Goal: Task Accomplishment & Management: Complete application form

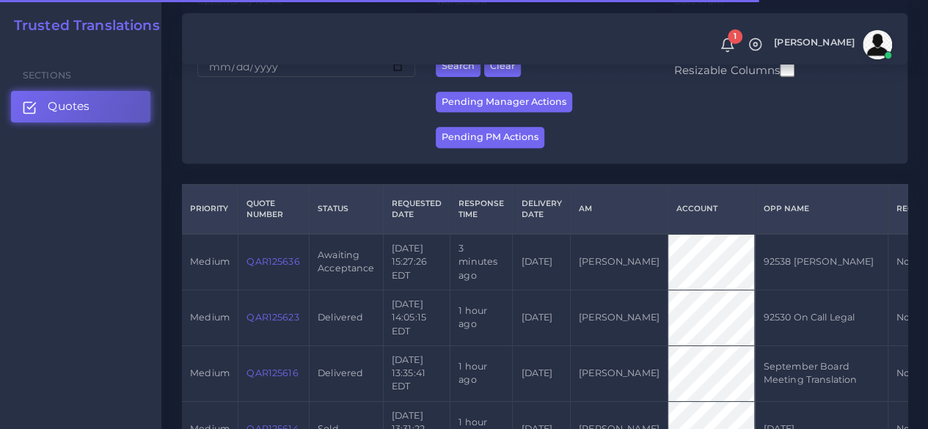
scroll to position [293, 0]
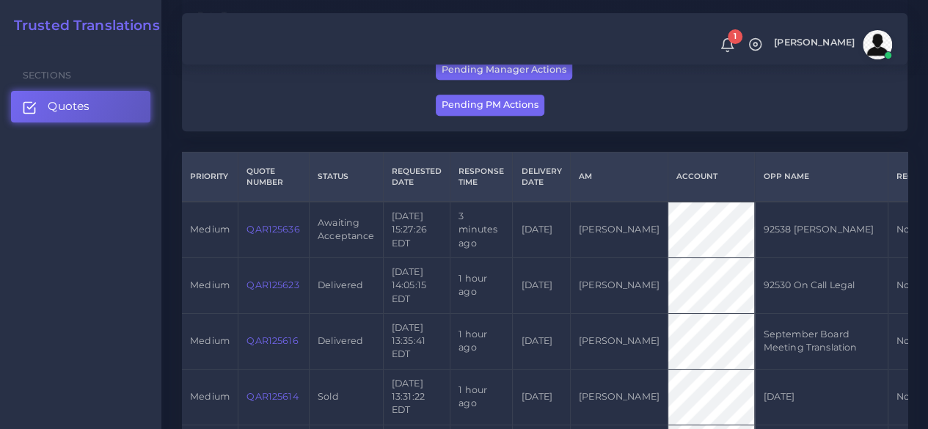
click at [260, 235] on link "QAR125636" at bounding box center [273, 229] width 53 height 11
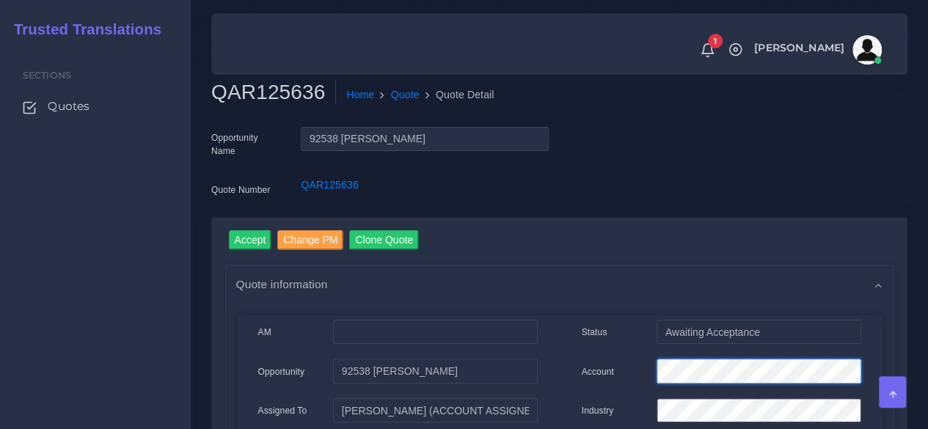
click at [258, 239] on input "Accept" at bounding box center [250, 240] width 43 height 20
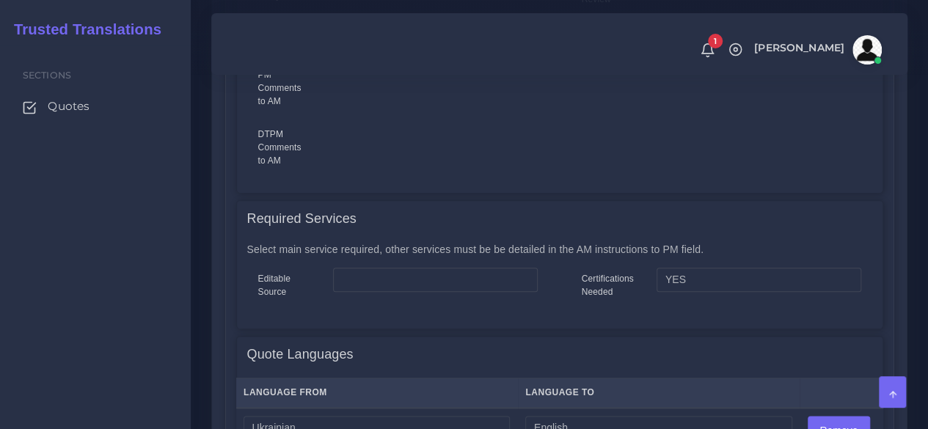
scroll to position [807, 0]
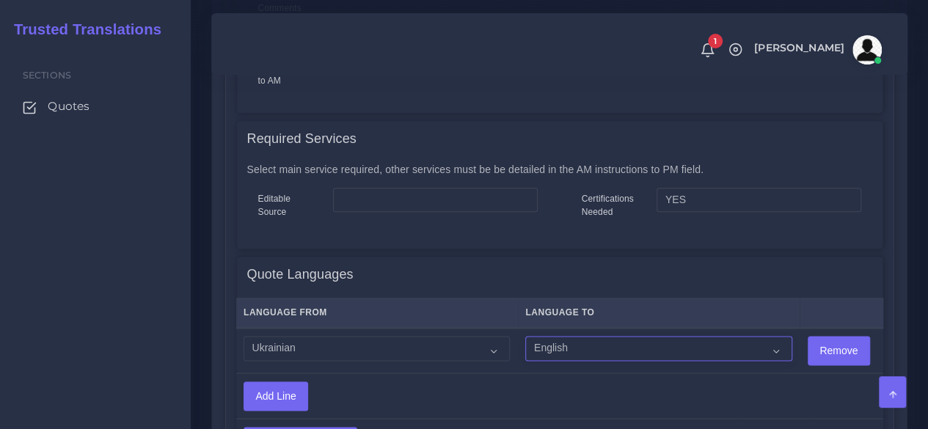
click at [541, 352] on select "Acoli Afar Afrikaans Akan Akateko Albanian American Sign Language (ASL) Amharic…" at bounding box center [658, 348] width 266 height 25
select select "14001"
click at [525, 336] on select "Acoli Afar Afrikaans Akan Akateko Albanian American Sign Language (ASL) Amharic…" at bounding box center [658, 348] width 266 height 25
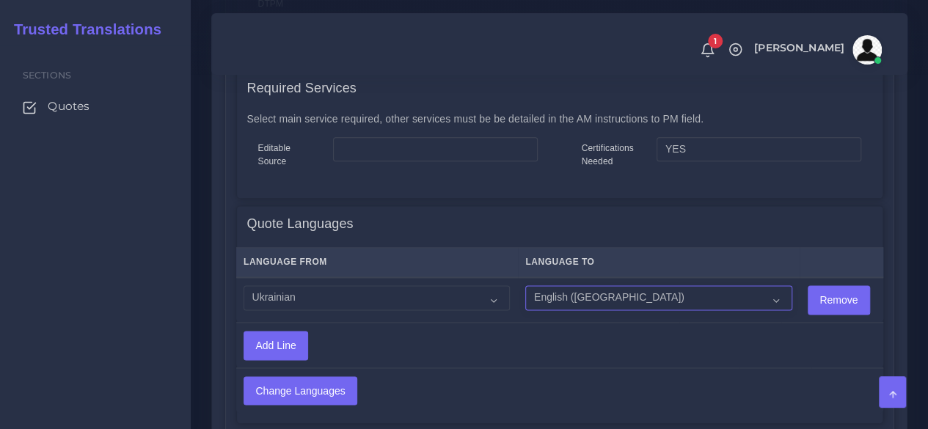
scroll to position [880, 0]
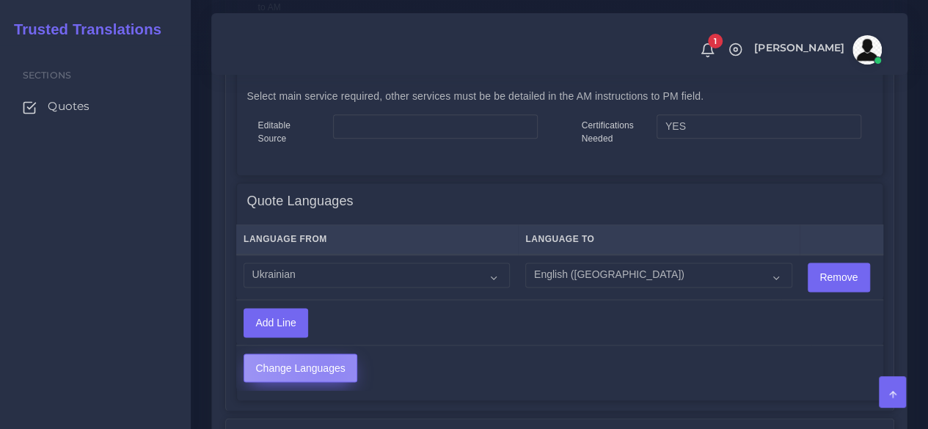
click at [324, 365] on input "Change Languages" at bounding box center [300, 368] width 112 height 28
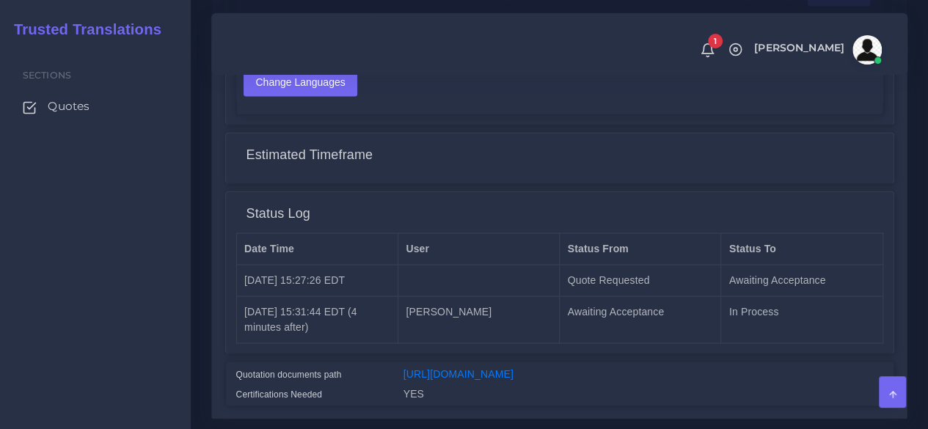
scroll to position [1234, 0]
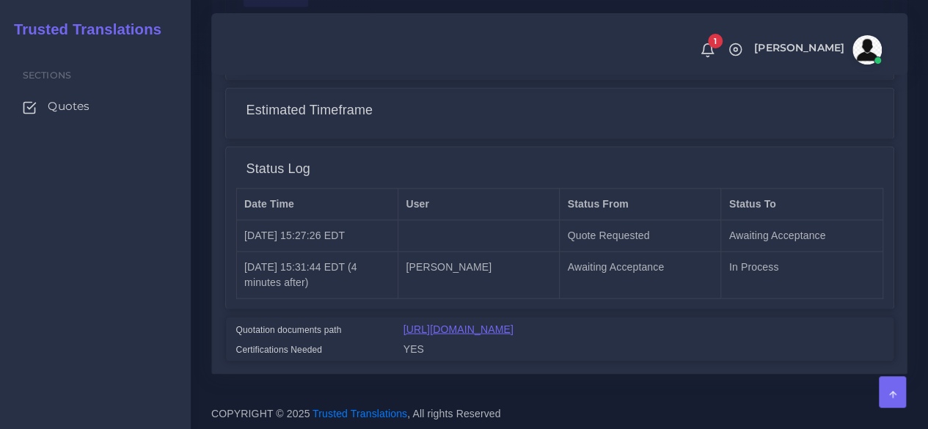
click at [458, 323] on link "[URL][DOMAIN_NAME]" at bounding box center [459, 329] width 110 height 12
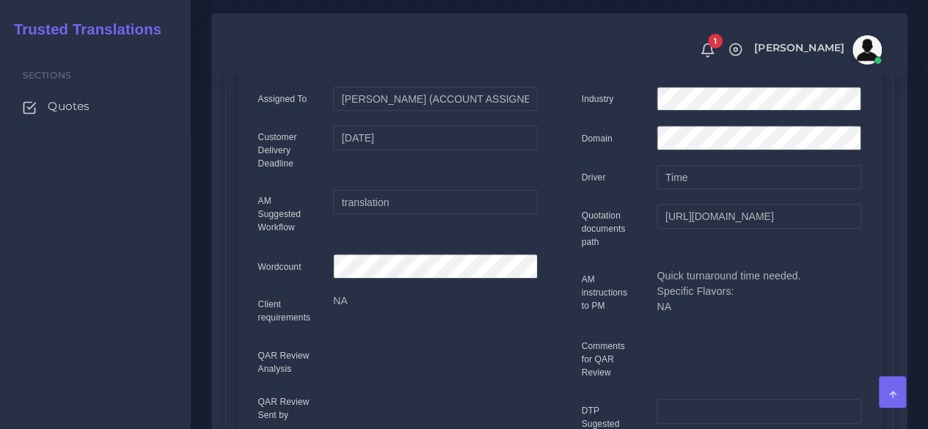
scroll to position [0, 0]
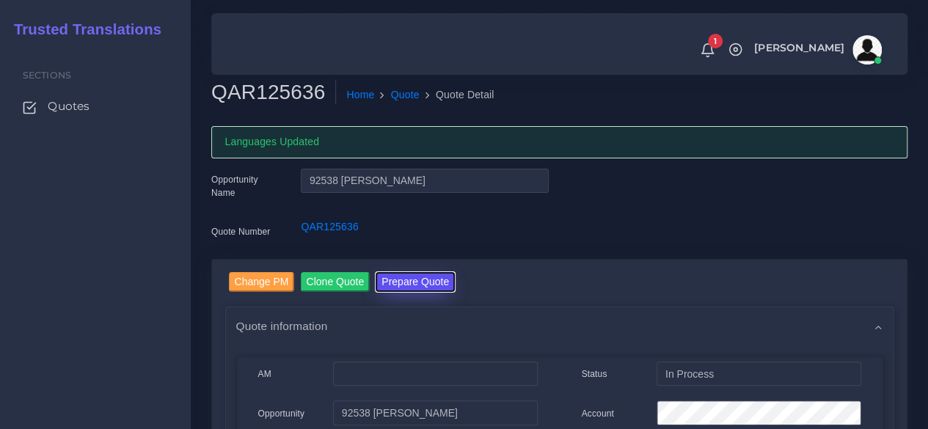
click at [409, 277] on button "Prepare Quote" at bounding box center [415, 282] width 79 height 20
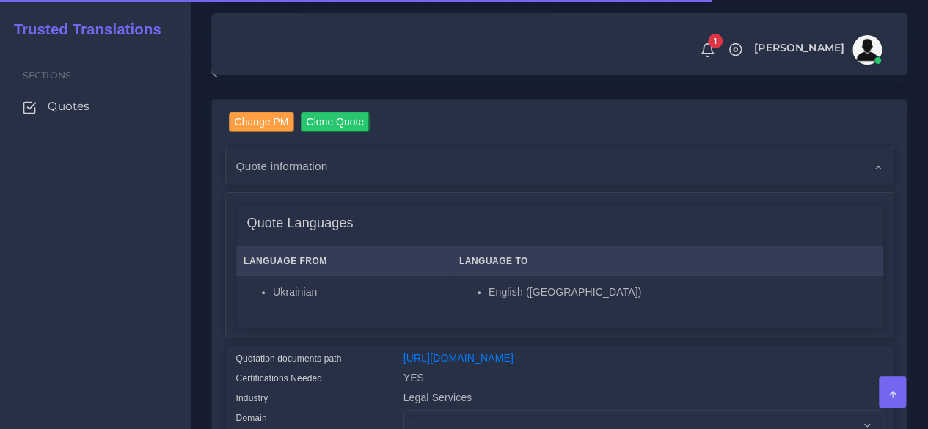
scroll to position [293, 0]
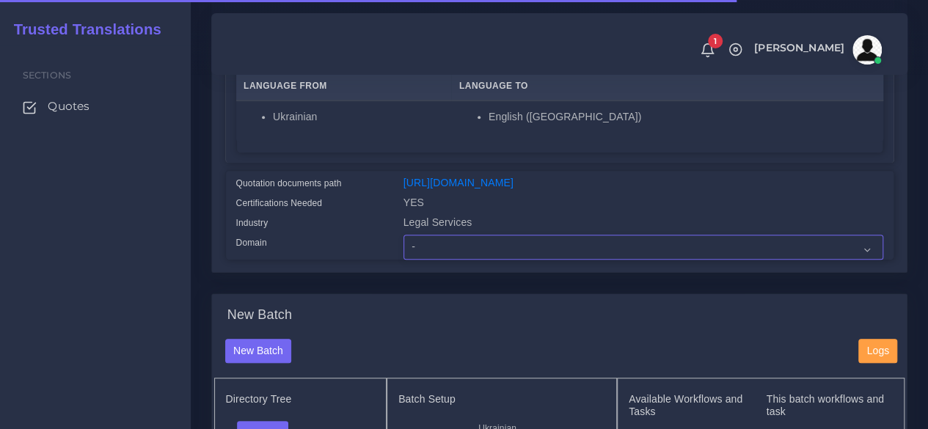
click at [459, 260] on select "- Advertising and Media Agriculture, Forestry and Fishing Architecture, Buildin…" at bounding box center [644, 247] width 480 height 25
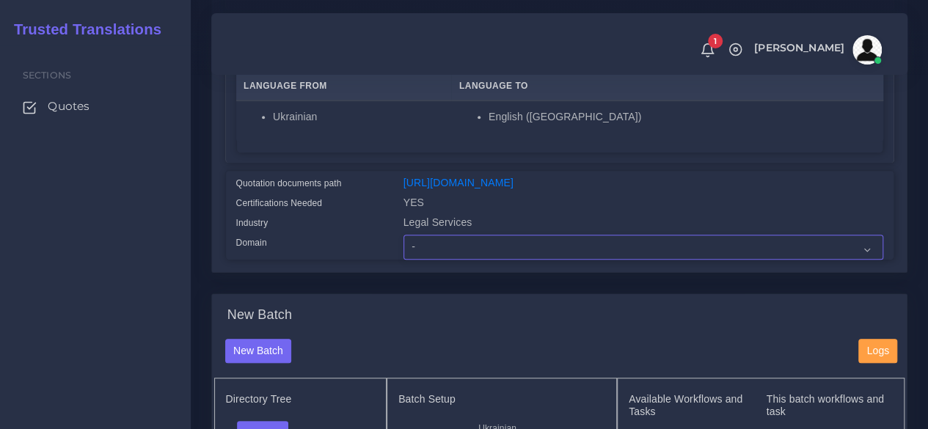
select select "Legal Services"
click at [404, 260] on select "- Advertising and Media Agriculture, Forestry and Fishing Architecture, Buildin…" at bounding box center [644, 247] width 480 height 25
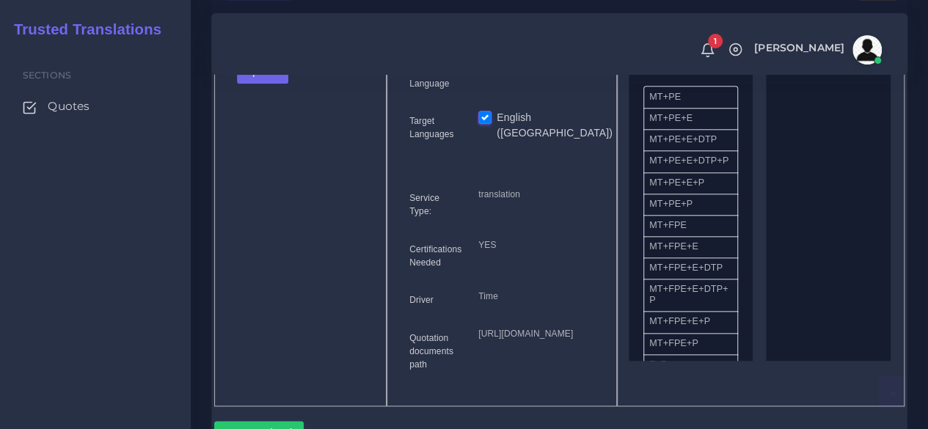
scroll to position [660, 0]
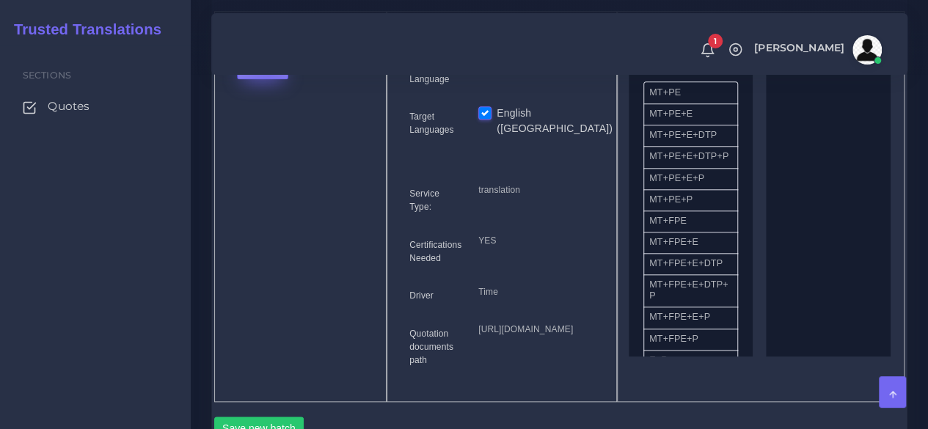
click at [267, 79] on button "Upload" at bounding box center [263, 66] width 52 height 25
click at [280, 131] on label "Files" at bounding box center [288, 122] width 101 height 18
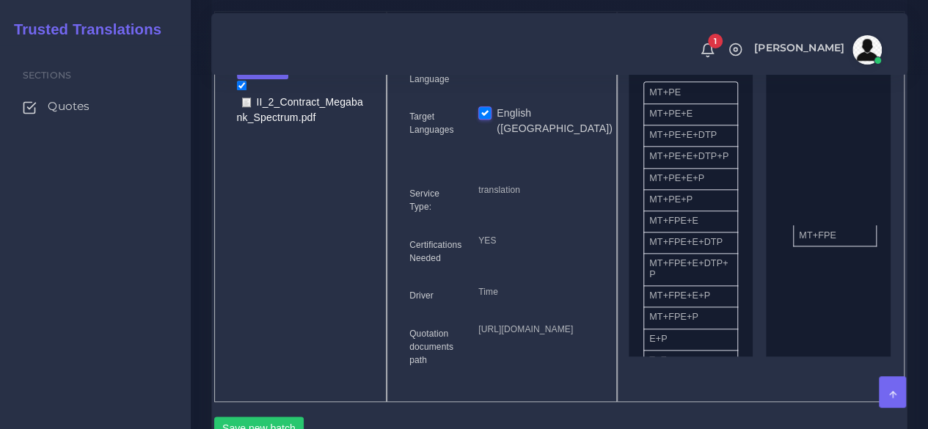
drag, startPoint x: 685, startPoint y: 255, endPoint x: 819, endPoint y: 263, distance: 133.8
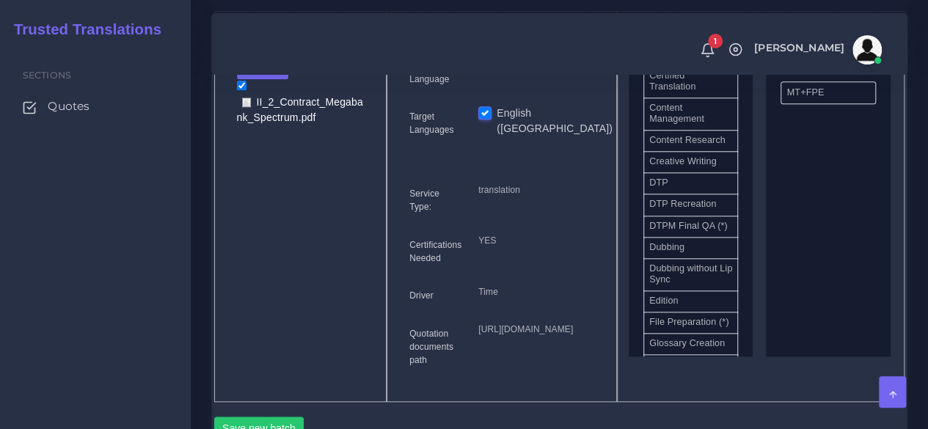
scroll to position [440, 0]
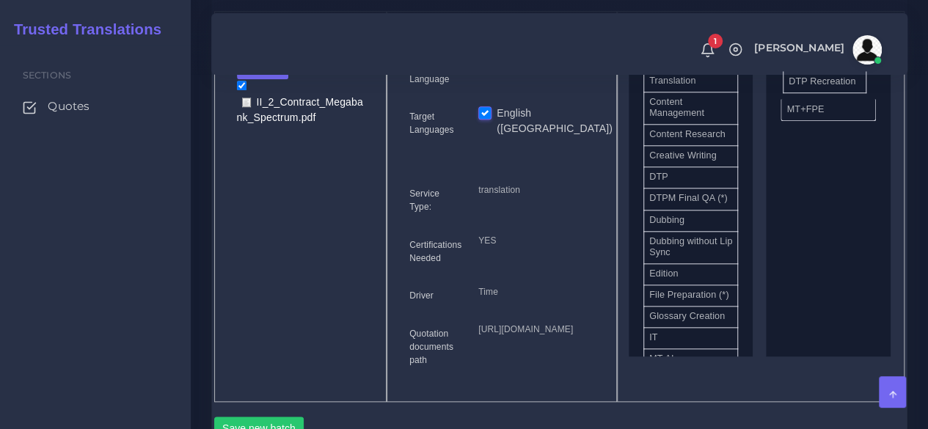
drag, startPoint x: 691, startPoint y: 241, endPoint x: 823, endPoint y: 111, distance: 185.7
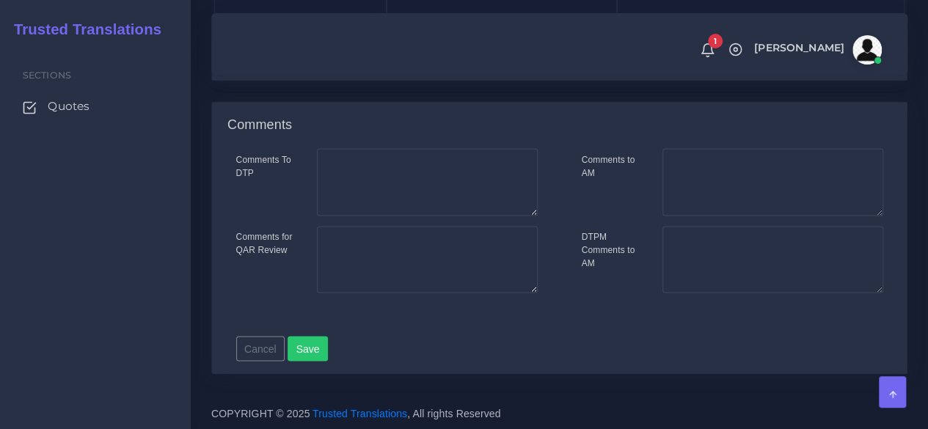
scroll to position [1101, 0]
click at [252, 57] on button "Save new batch" at bounding box center [259, 44] width 90 height 25
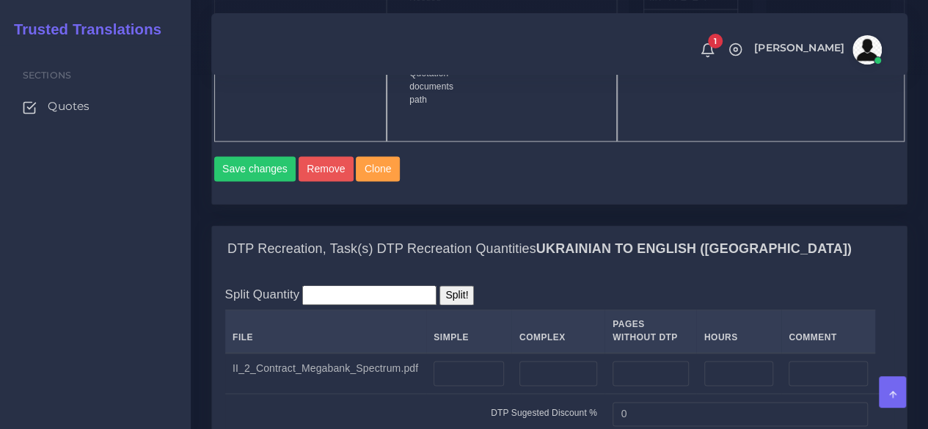
scroll to position [1174, 0]
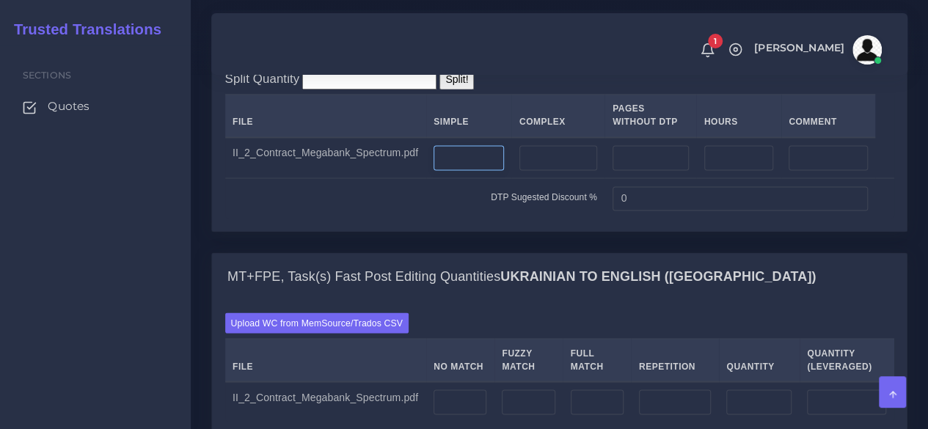
click at [453, 170] on input "number" at bounding box center [469, 157] width 70 height 25
click at [539, 170] on input "number" at bounding box center [558, 157] width 78 height 25
type input "2"
click at [446, 170] on input "number" at bounding box center [469, 157] width 70 height 25
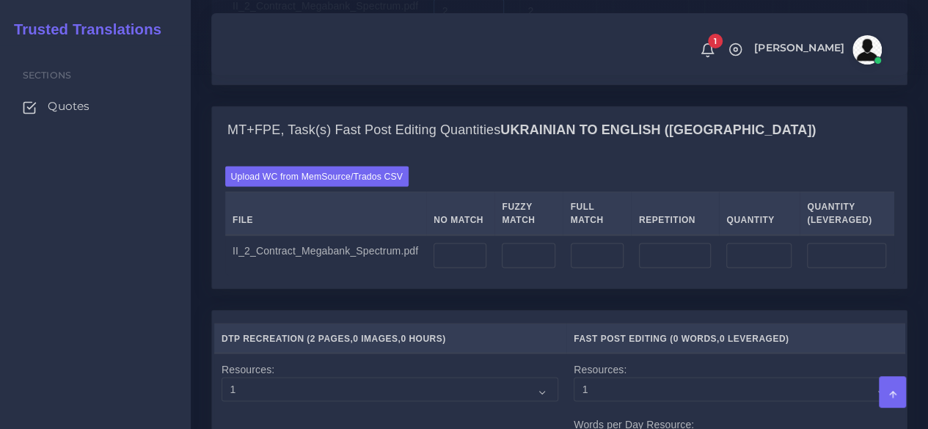
scroll to position [1394, 0]
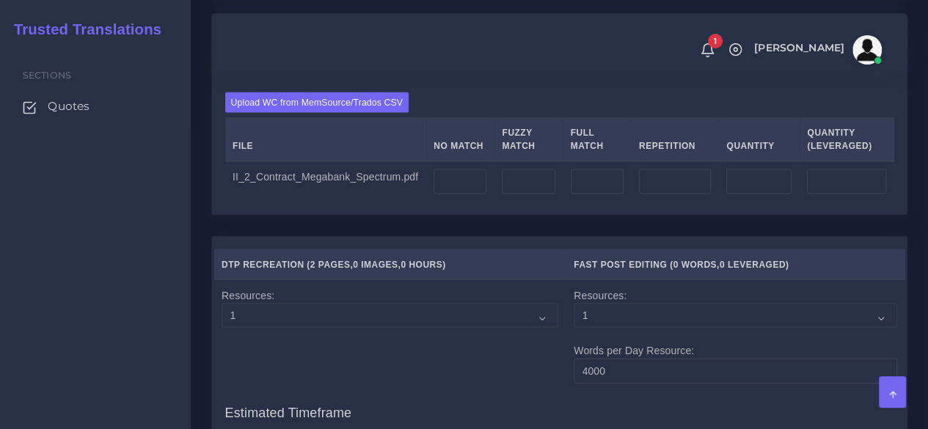
type input "2"
click at [468, 194] on input "number" at bounding box center [460, 181] width 53 height 25
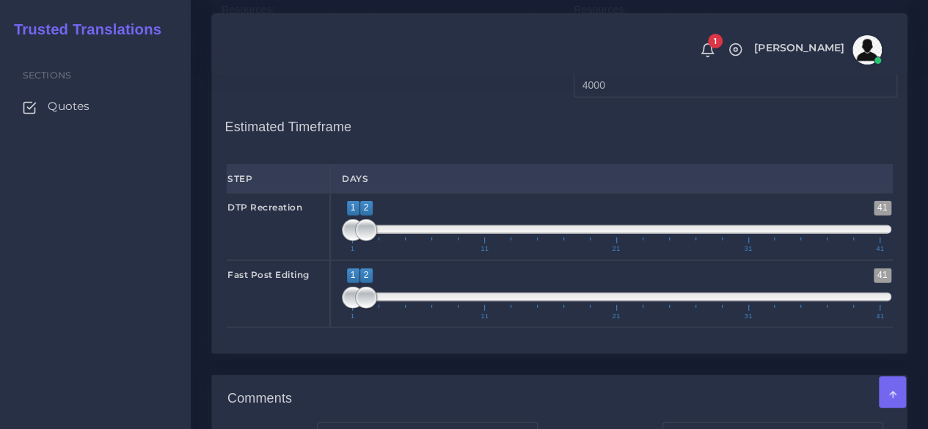
scroll to position [1761, 0]
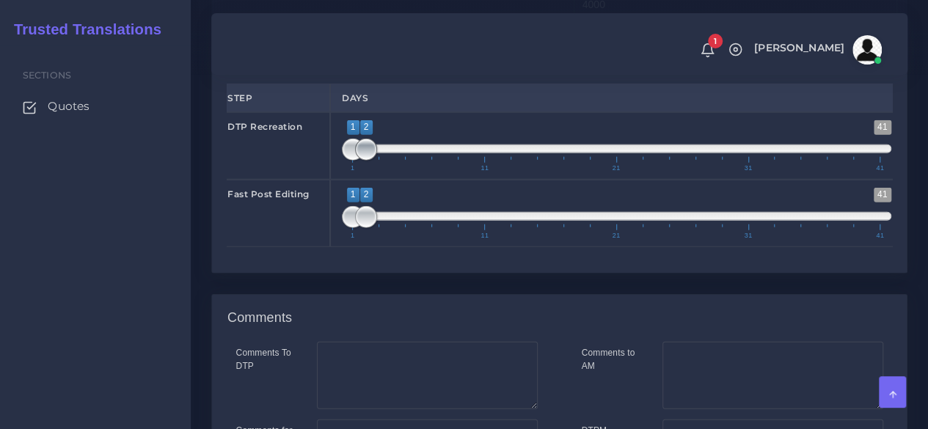
type input "2100"
type input "1;1"
drag, startPoint x: 364, startPoint y: 254, endPoint x: 350, endPoint y: 256, distance: 14.1
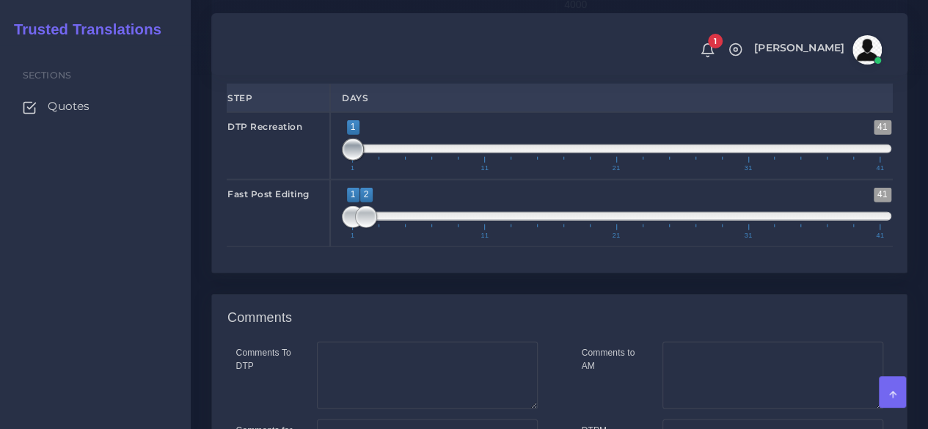
click at [350, 161] on span at bounding box center [353, 150] width 22 height 22
type input "1;1"
drag, startPoint x: 367, startPoint y: 317, endPoint x: 346, endPoint y: 317, distance: 20.5
click at [346, 228] on span at bounding box center [353, 217] width 22 height 22
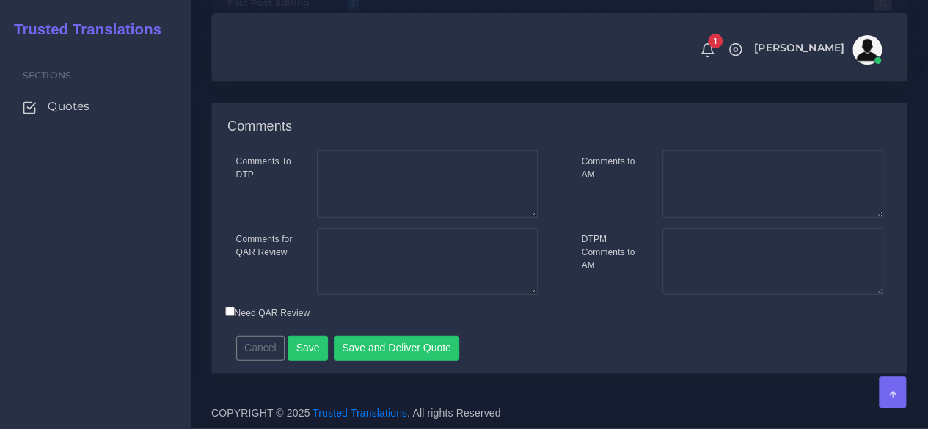
scroll to position [2050, 0]
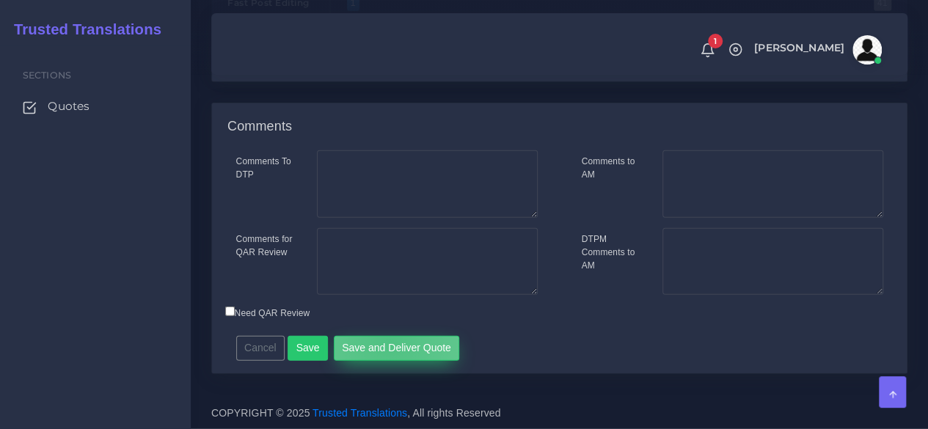
click at [382, 343] on button "Save and Deliver Quote" at bounding box center [397, 348] width 126 height 25
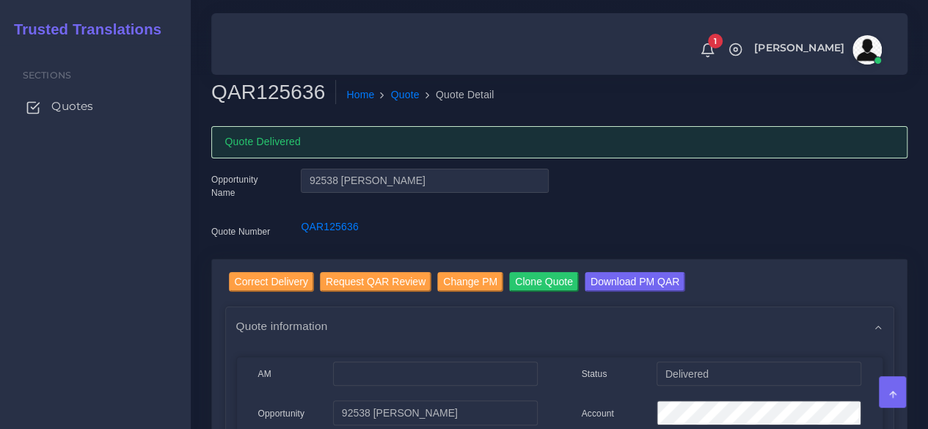
click at [79, 111] on span "Quotes" at bounding box center [72, 106] width 42 height 16
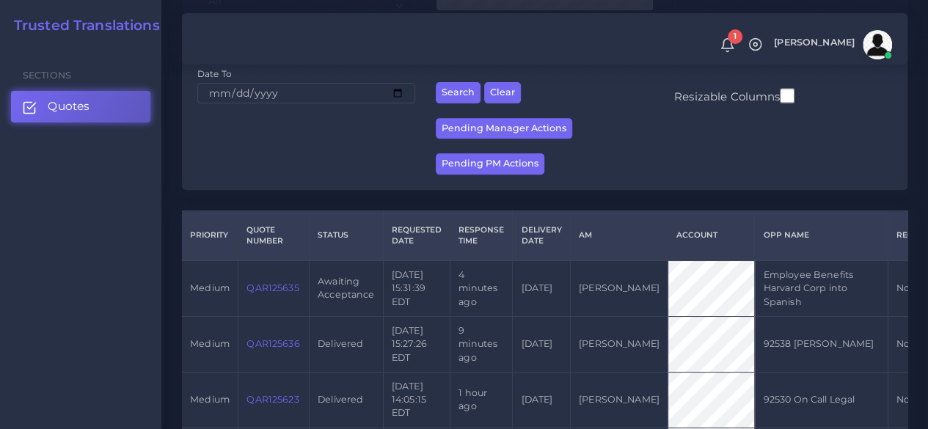
scroll to position [293, 0]
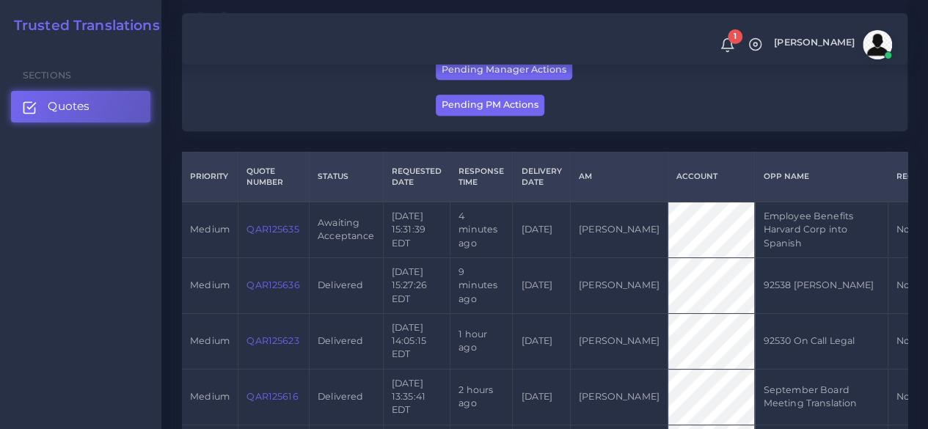
click at [274, 225] on link "QAR125635" at bounding box center [273, 229] width 52 height 11
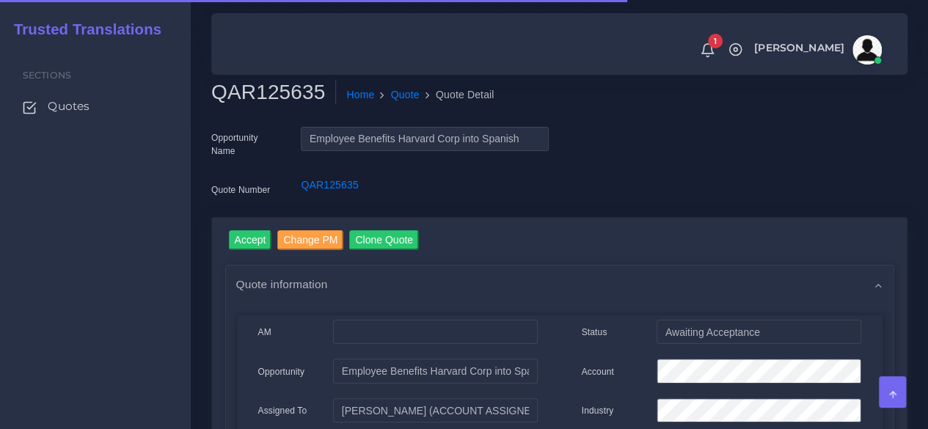
click at [284, 97] on h2 "QAR125635" at bounding box center [273, 92] width 125 height 25
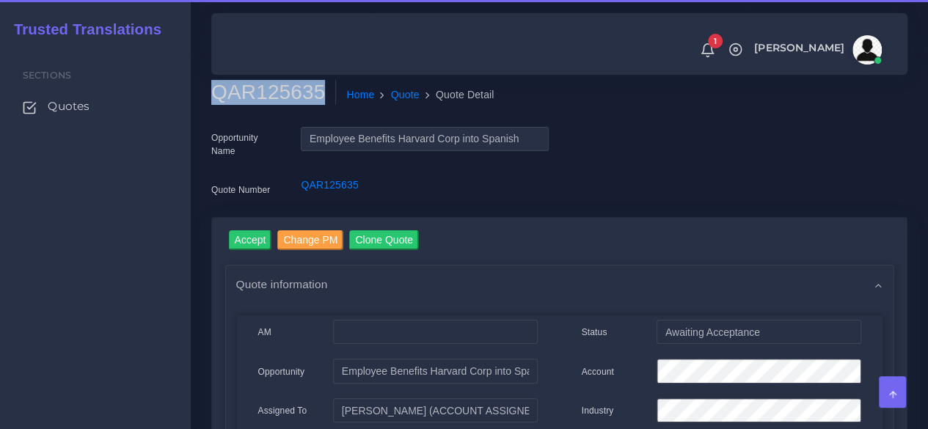
copy h2 "QAR125635"
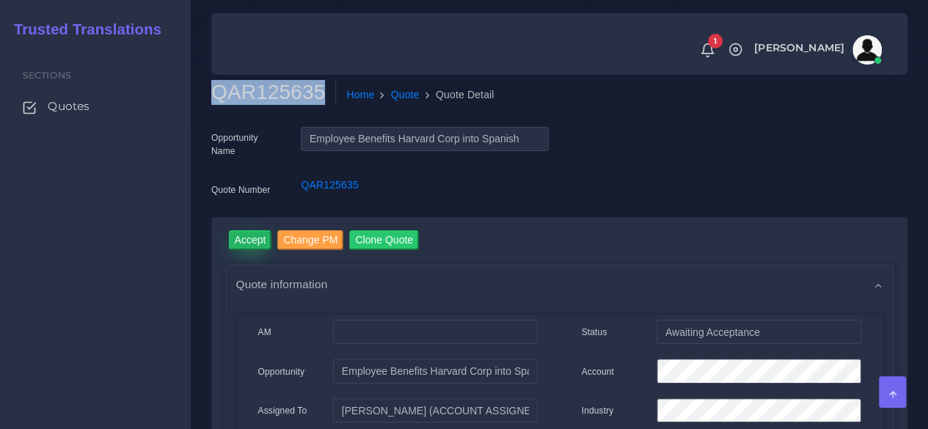
click at [255, 239] on input "Accept" at bounding box center [250, 240] width 43 height 20
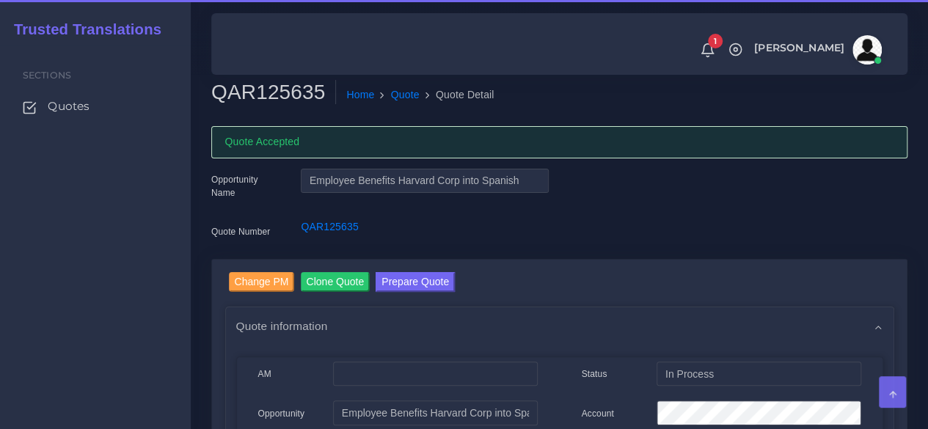
scroll to position [147, 0]
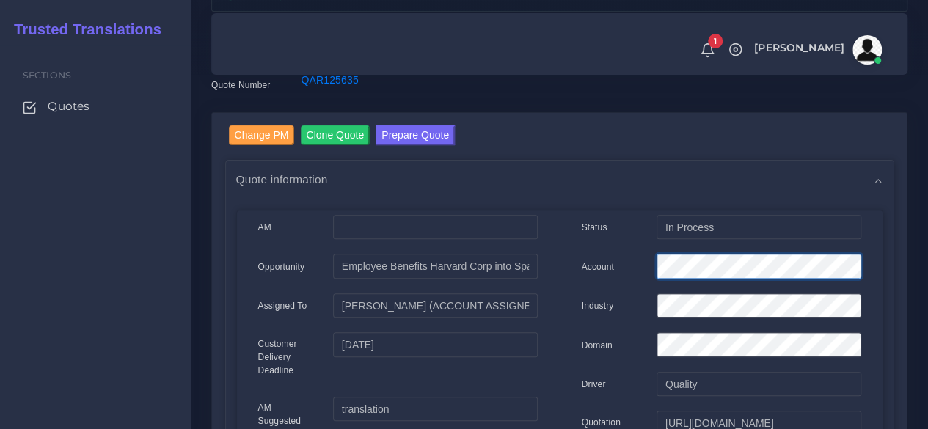
click at [603, 255] on div "Account" at bounding box center [722, 268] width 302 height 29
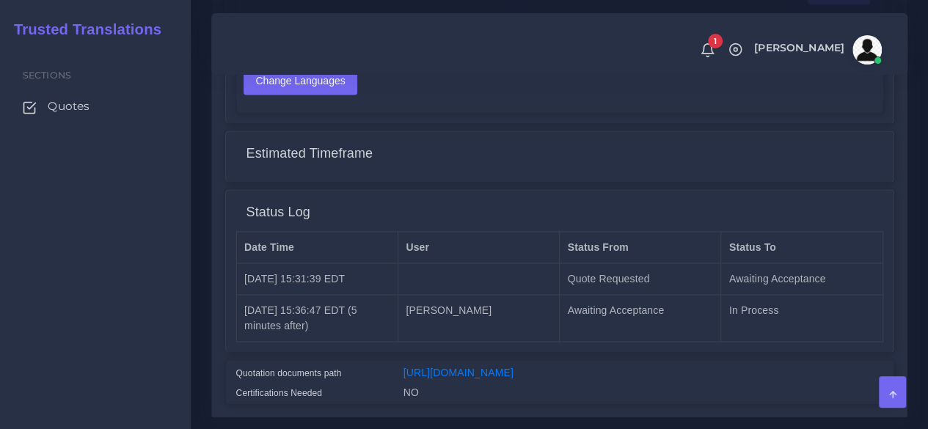
scroll to position [1174, 0]
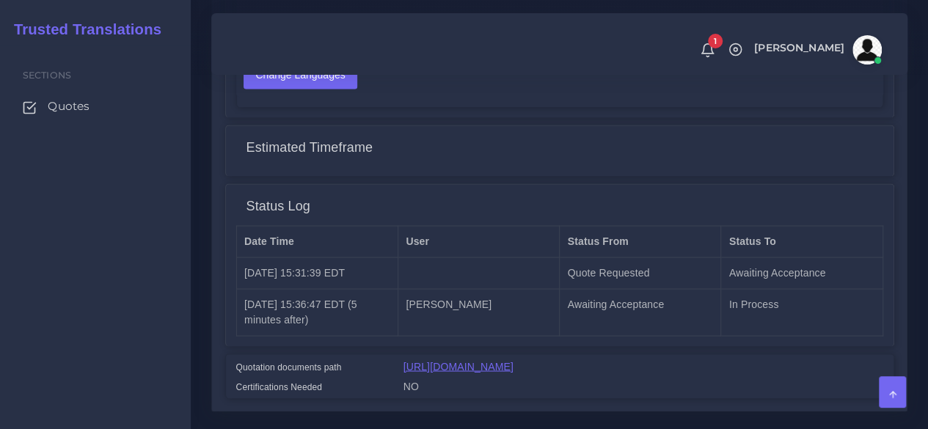
click at [470, 364] on link "[URL][DOMAIN_NAME]" at bounding box center [459, 366] width 110 height 12
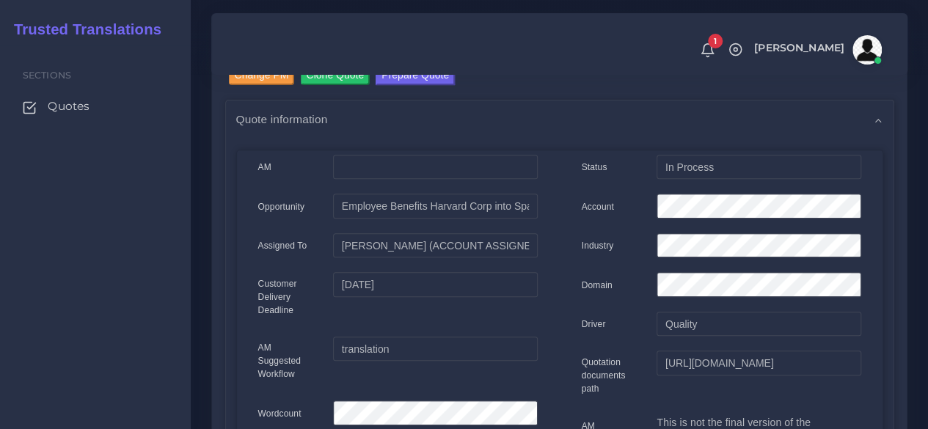
scroll to position [134, 0]
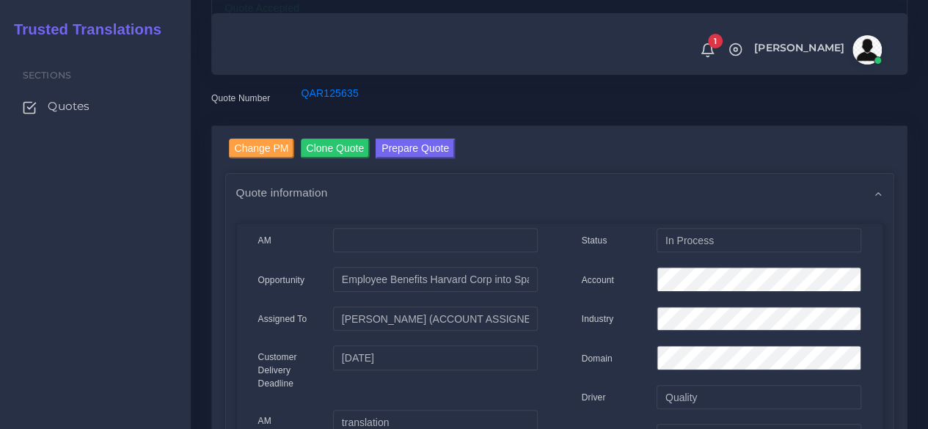
click at [406, 158] on link "Prepare Quote" at bounding box center [415, 150] width 79 height 23
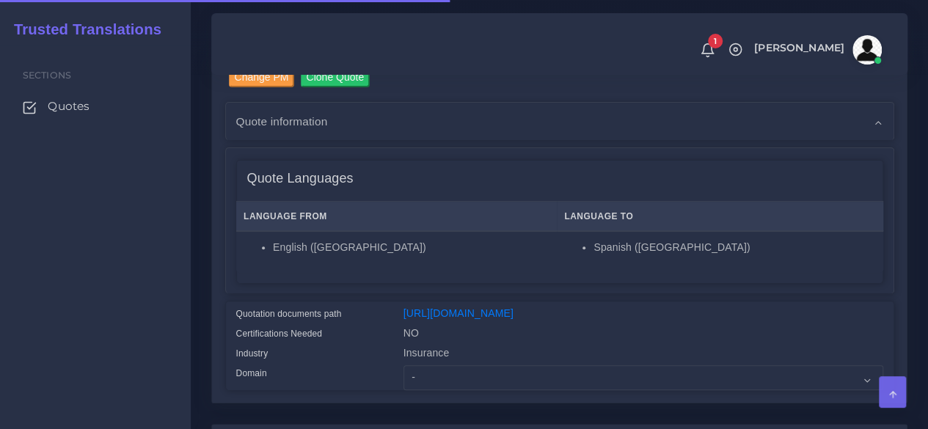
scroll to position [293, 0]
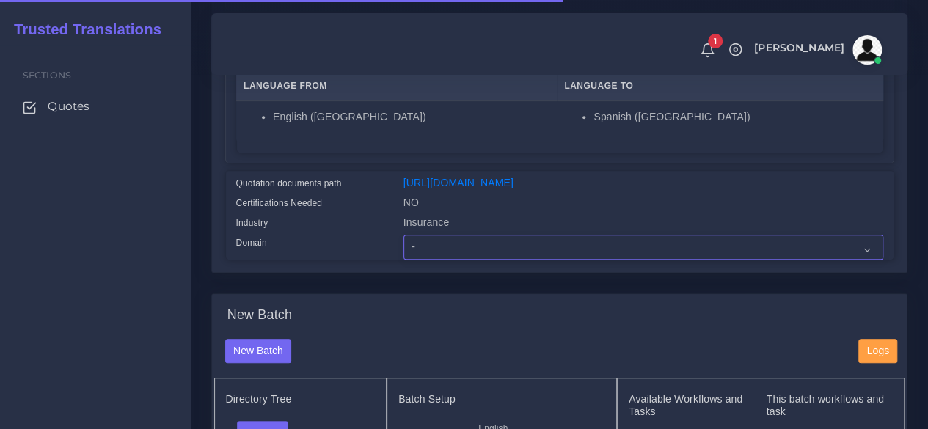
click at [449, 260] on select "- Advertising and Media Agriculture, Forestry and Fishing Architecture, Buildin…" at bounding box center [644, 247] width 480 height 25
select select "Human Resources - HR"
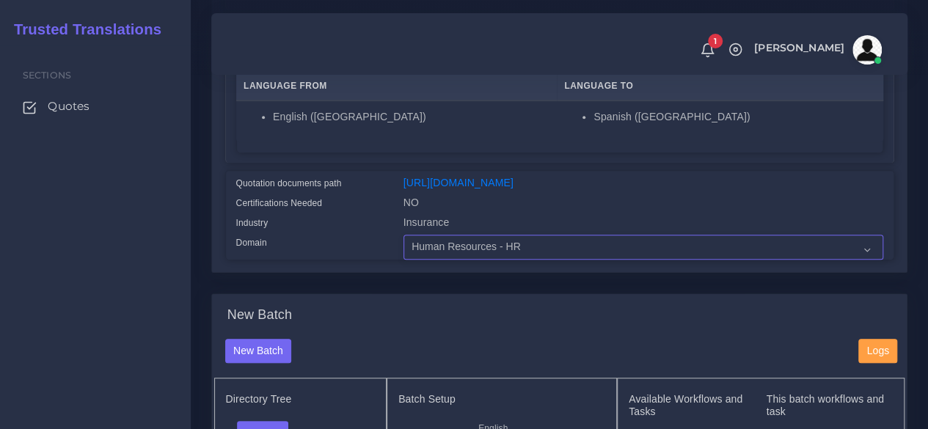
click at [404, 260] on select "- Advertising and Media Agriculture, Forestry and Fishing Architecture, Buildin…" at bounding box center [644, 247] width 480 height 25
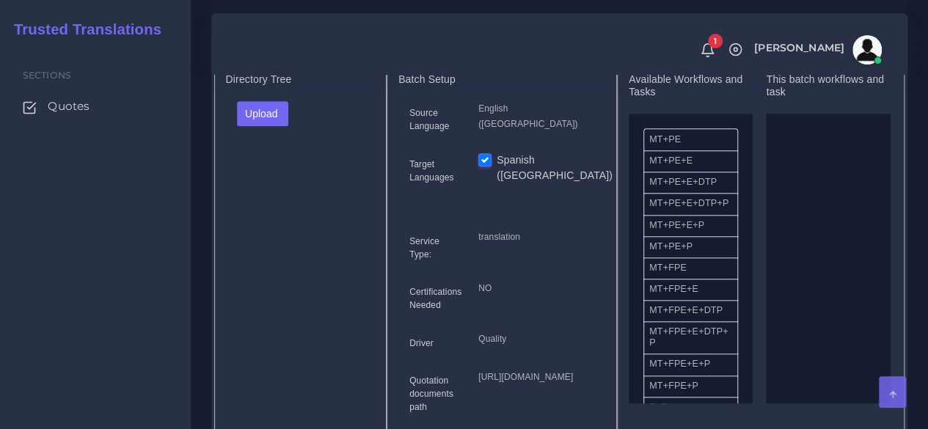
scroll to position [660, 0]
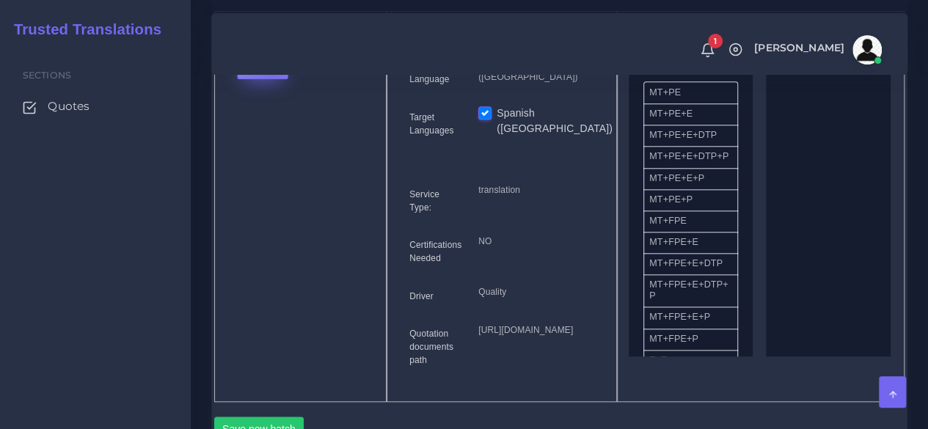
click at [271, 79] on button "Upload" at bounding box center [263, 66] width 52 height 25
click at [271, 131] on label "Files" at bounding box center [288, 122] width 101 height 18
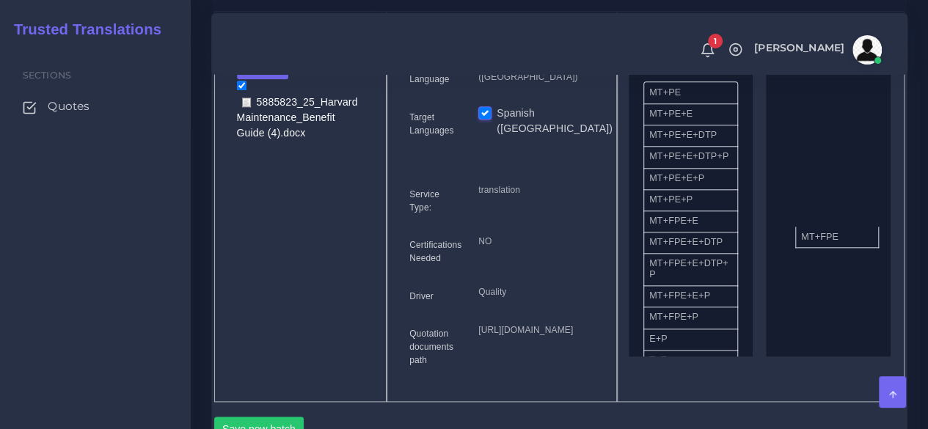
drag, startPoint x: 676, startPoint y: 255, endPoint x: 828, endPoint y: 262, distance: 152.0
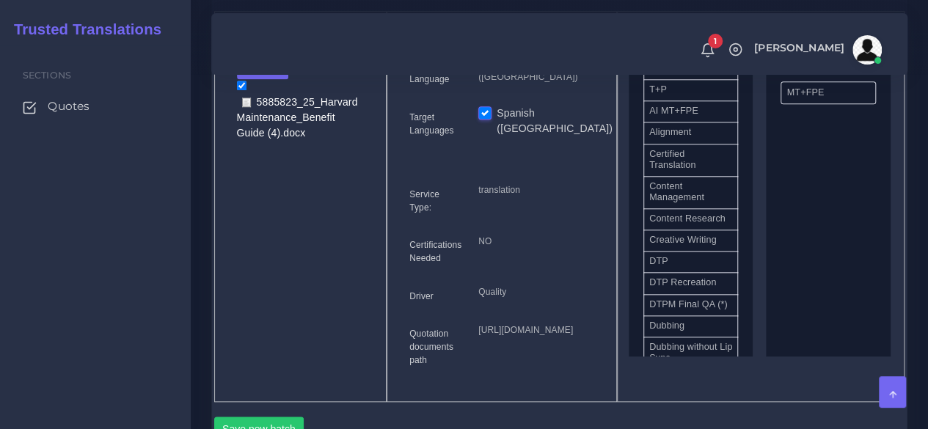
scroll to position [367, 0]
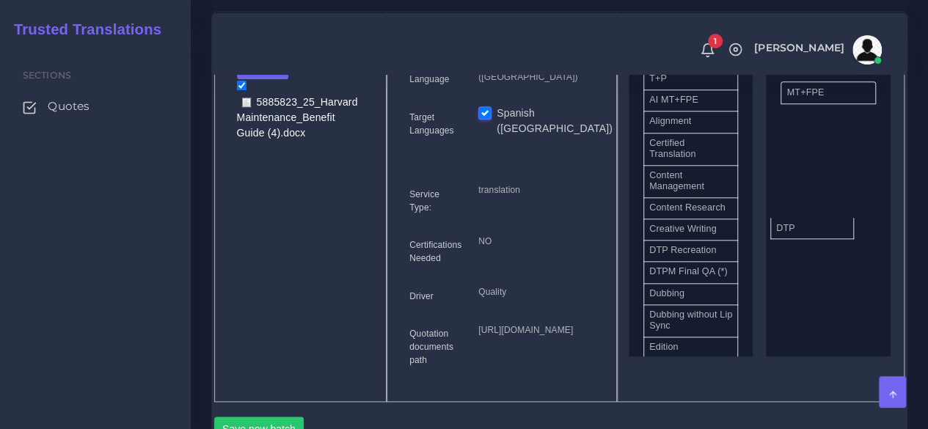
drag, startPoint x: 690, startPoint y: 289, endPoint x: 818, endPoint y: 249, distance: 133.7
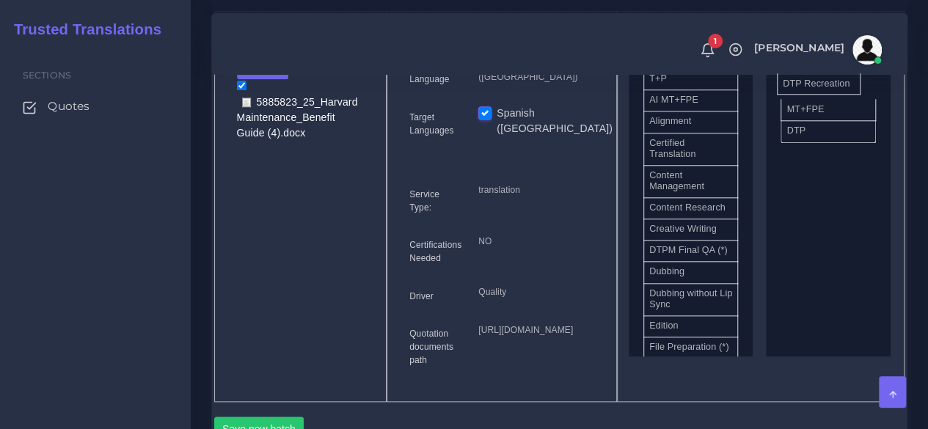
drag, startPoint x: 696, startPoint y: 293, endPoint x: 830, endPoint y: 109, distance: 226.9
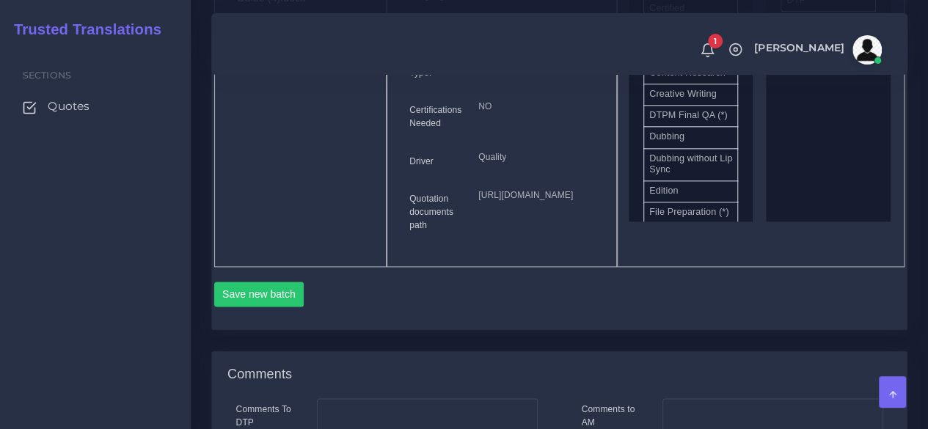
scroll to position [880, 0]
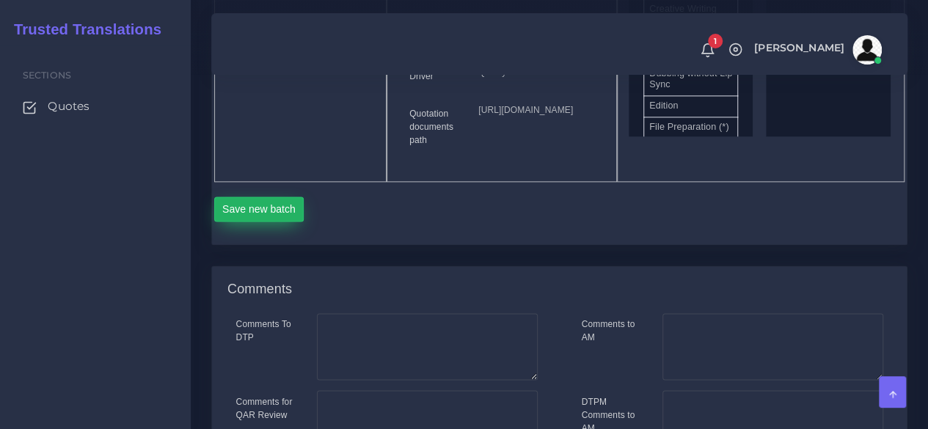
click at [263, 222] on button "Save new batch" at bounding box center [259, 209] width 90 height 25
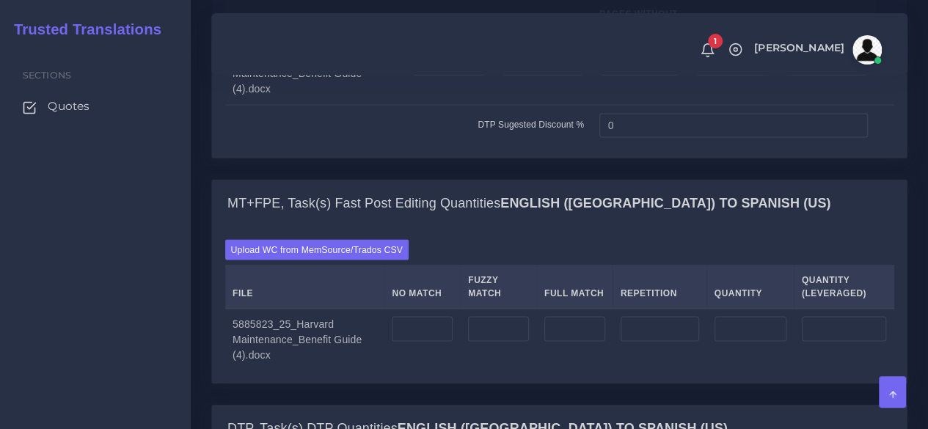
scroll to position [1247, 0]
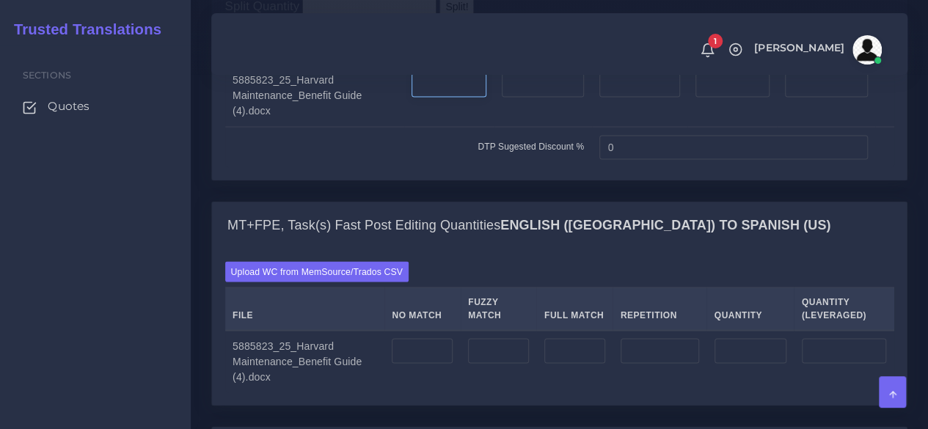
click at [469, 98] on input "number" at bounding box center [449, 85] width 75 height 25
type input "10"
click at [536, 98] on input "number" at bounding box center [543, 85] width 82 height 25
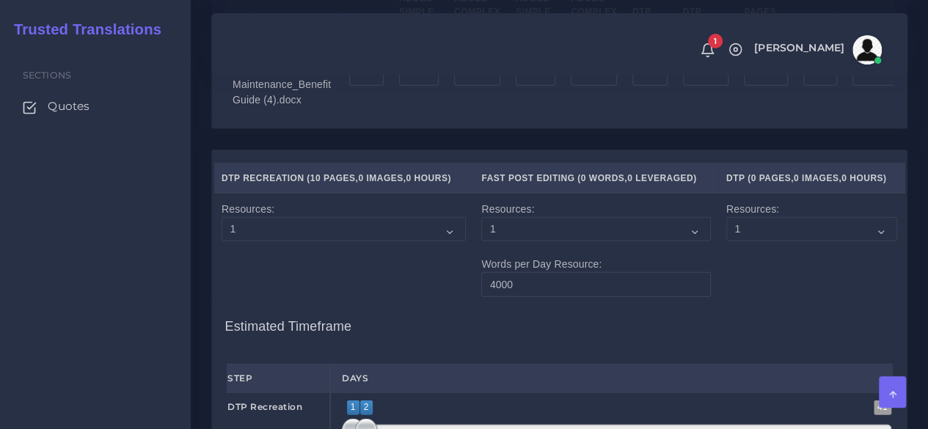
scroll to position [1834, 0]
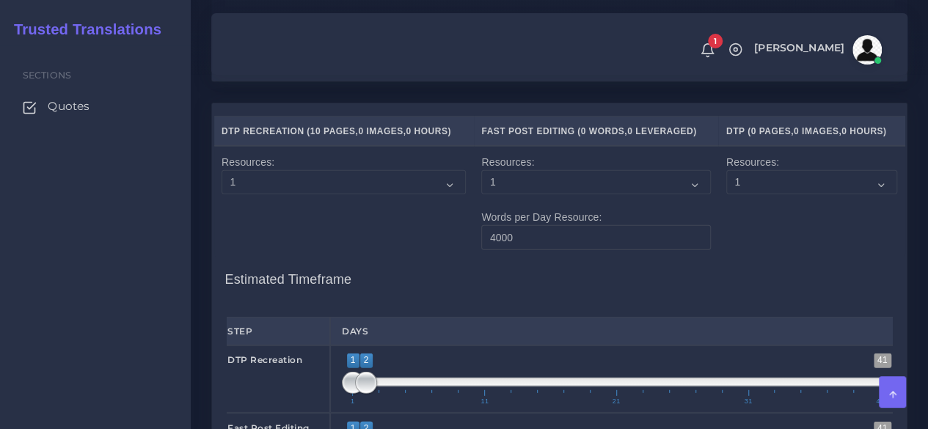
type input "12"
click at [406, 40] on input "number" at bounding box center [419, 27] width 40 height 25
type input "10"
click at [464, 40] on input "number" at bounding box center [477, 27] width 46 height 25
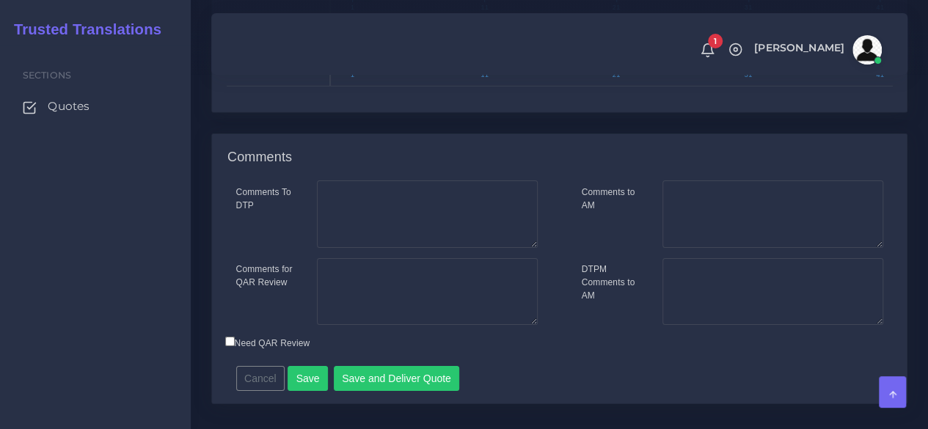
scroll to position [2436, 0]
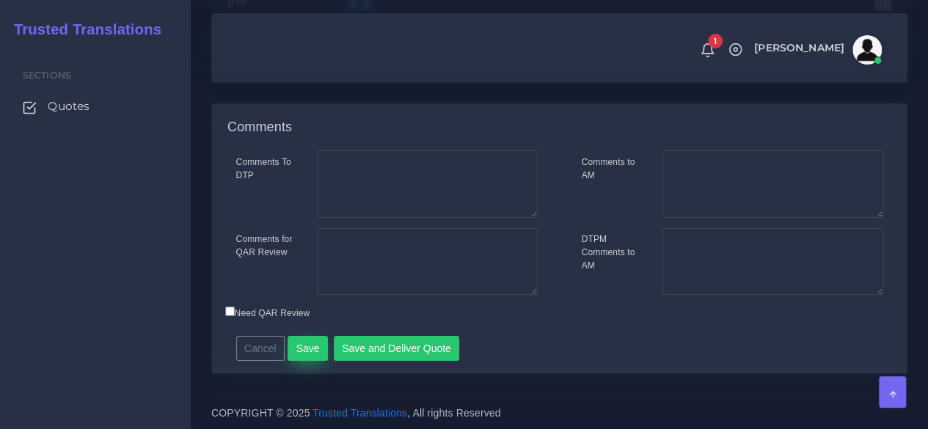
type input "12"
click at [293, 356] on button "Save" at bounding box center [308, 348] width 40 height 25
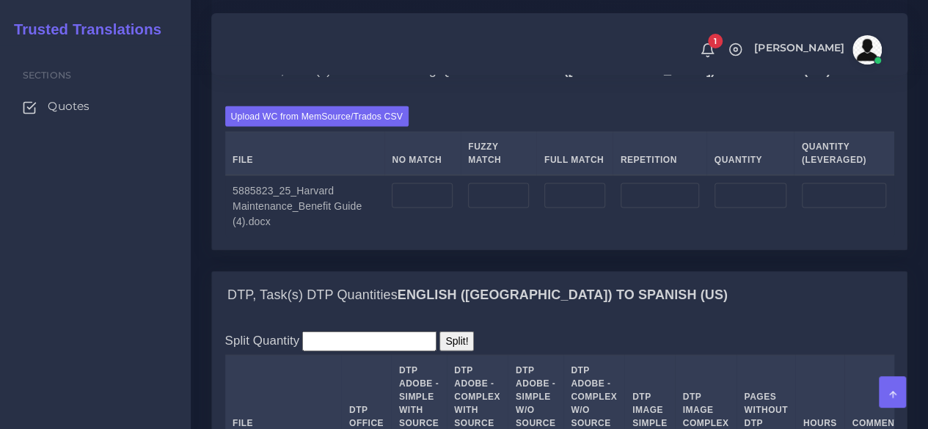
scroll to position [1467, 0]
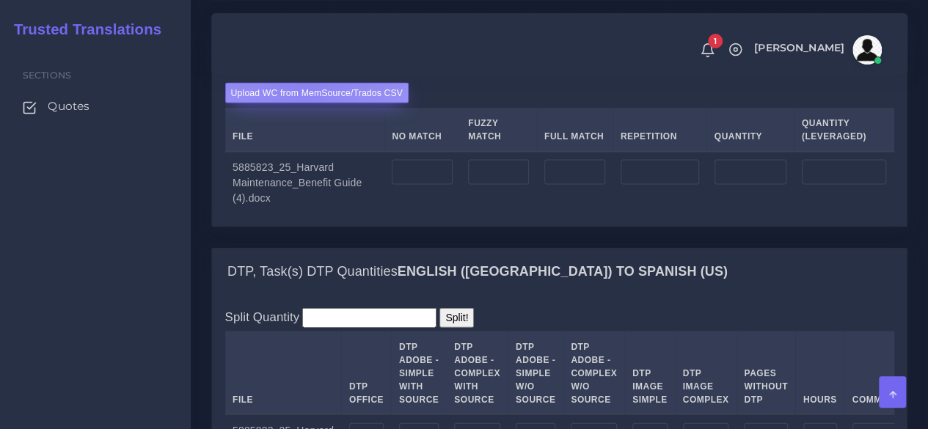
click at [304, 103] on label "Upload WC from MemSource/Trados CSV" at bounding box center [317, 93] width 184 height 20
click at [0, 0] on input "Upload WC from MemSource/Trados CSV" at bounding box center [0, 0] width 0 height 0
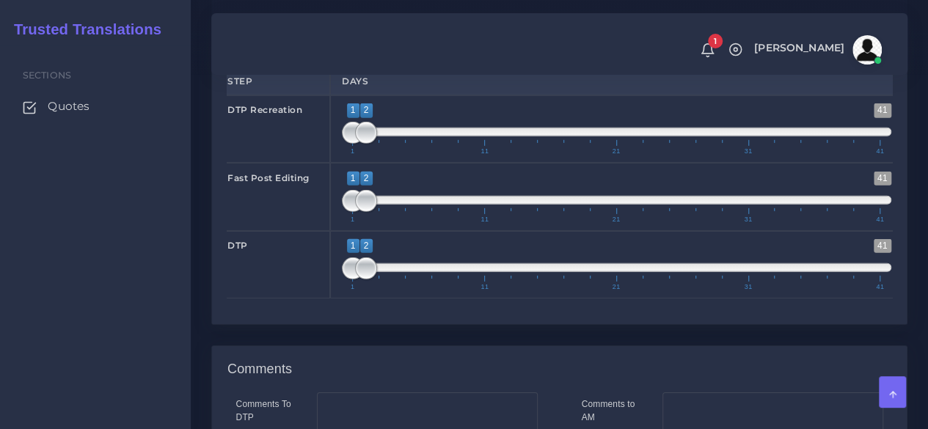
scroll to position [2128, 0]
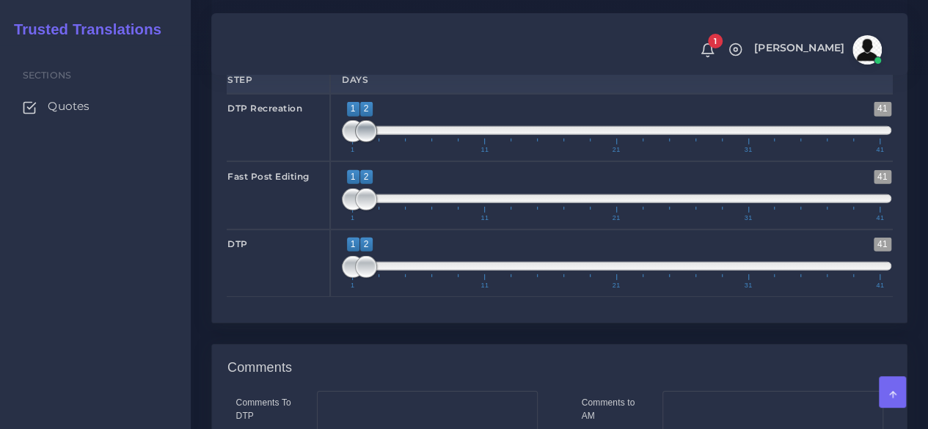
type input "1;1"
drag, startPoint x: 373, startPoint y: 247, endPoint x: 339, endPoint y: 253, distance: 34.3
click at [339, 161] on div "1 41 1 1 1 — 1 1 11 21 31 41 1;1" at bounding box center [616, 128] width 573 height 68
drag, startPoint x: 365, startPoint y: 376, endPoint x: 374, endPoint y: 375, distance: 8.8
click at [374, 278] on span at bounding box center [379, 267] width 22 height 22
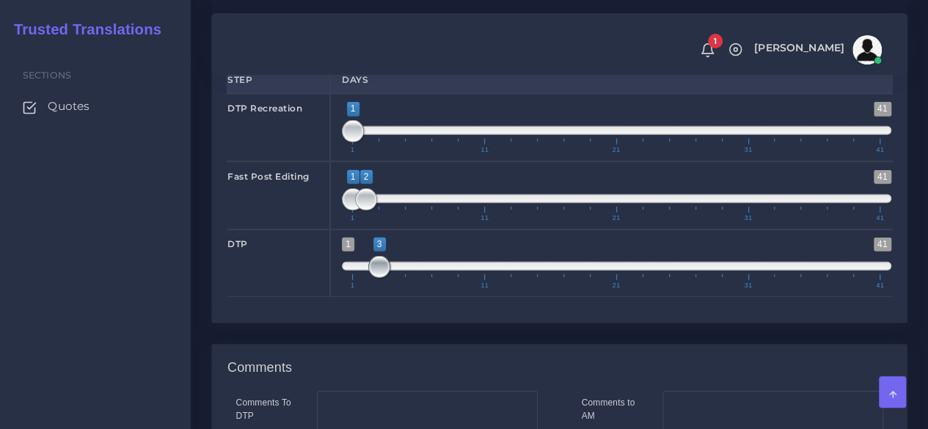
drag, startPoint x: 348, startPoint y: 379, endPoint x: 368, endPoint y: 376, distance: 20.8
click at [368, 278] on span at bounding box center [379, 267] width 22 height 22
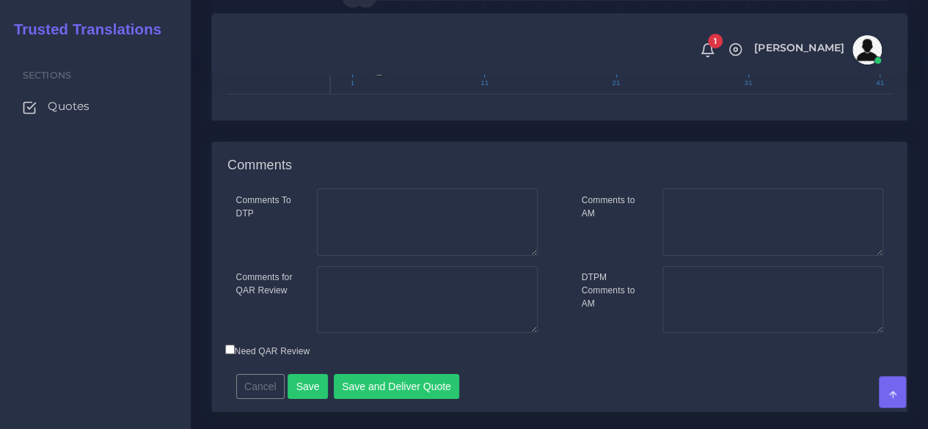
scroll to position [2330, 0]
click at [368, 76] on span at bounding box center [379, 65] width 22 height 22
click at [362, 76] on span at bounding box center [366, 65] width 22 height 22
type input "2;2"
drag, startPoint x: 382, startPoint y: 172, endPoint x: 373, endPoint y: 179, distance: 10.9
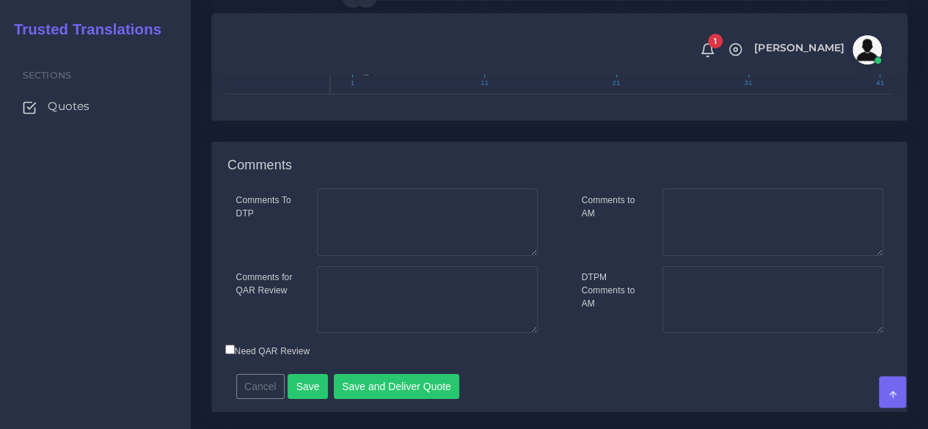
click at [371, 76] on span at bounding box center [366, 65] width 22 height 22
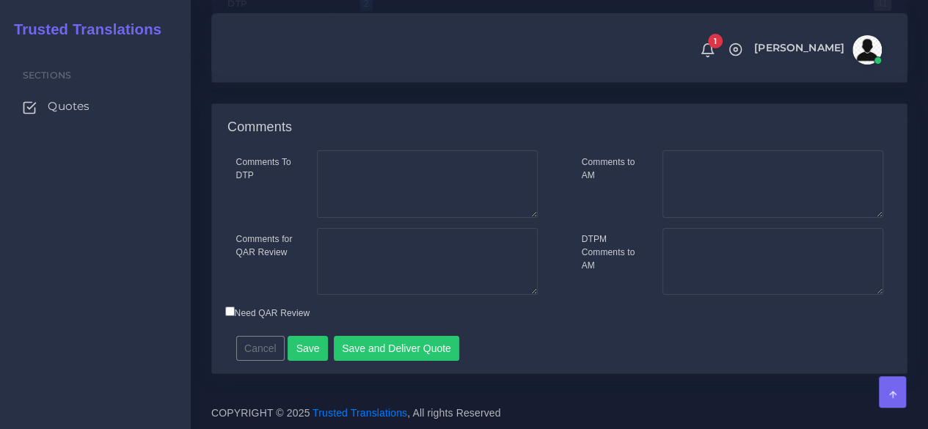
scroll to position [2477, 0]
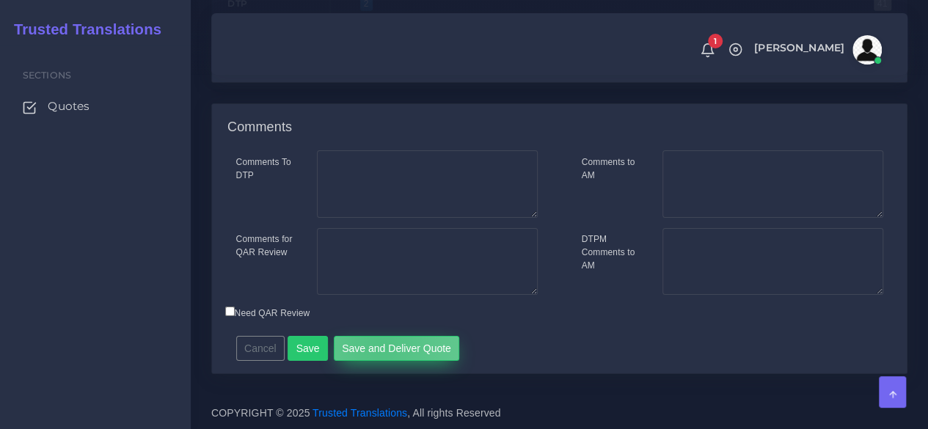
click at [375, 347] on button "Save and Deliver Quote" at bounding box center [397, 348] width 126 height 25
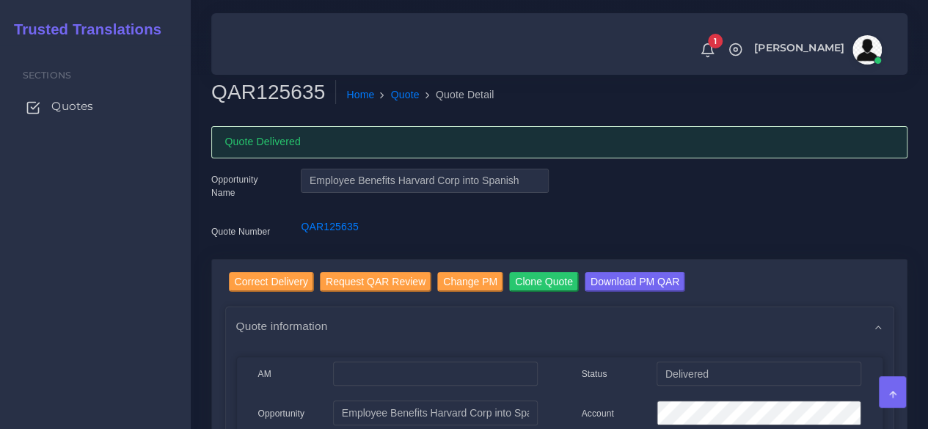
click at [95, 105] on link "Quotes" at bounding box center [95, 106] width 169 height 31
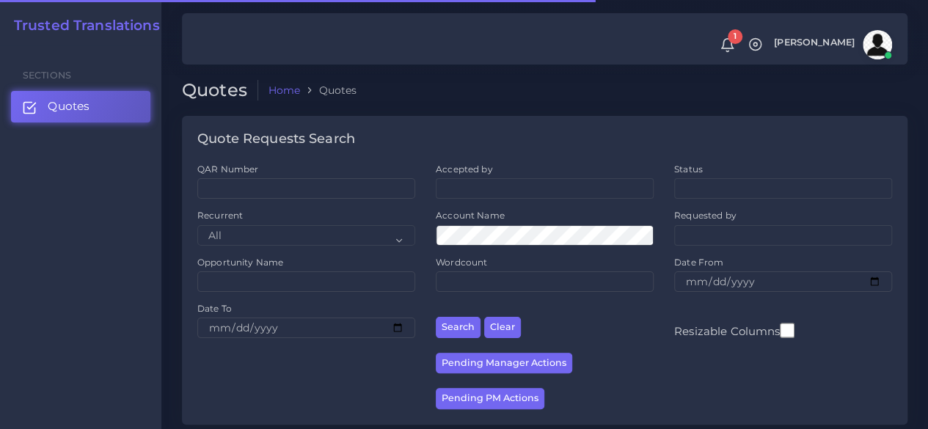
scroll to position [367, 0]
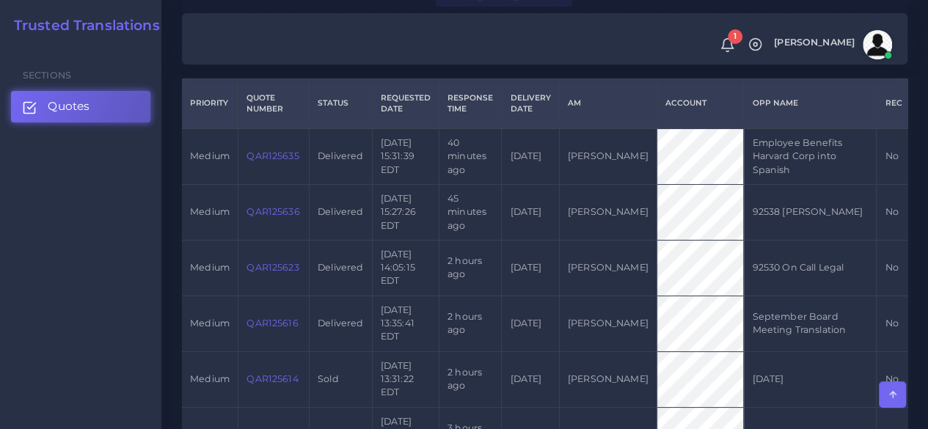
click at [266, 159] on link "QAR125635" at bounding box center [273, 155] width 52 height 11
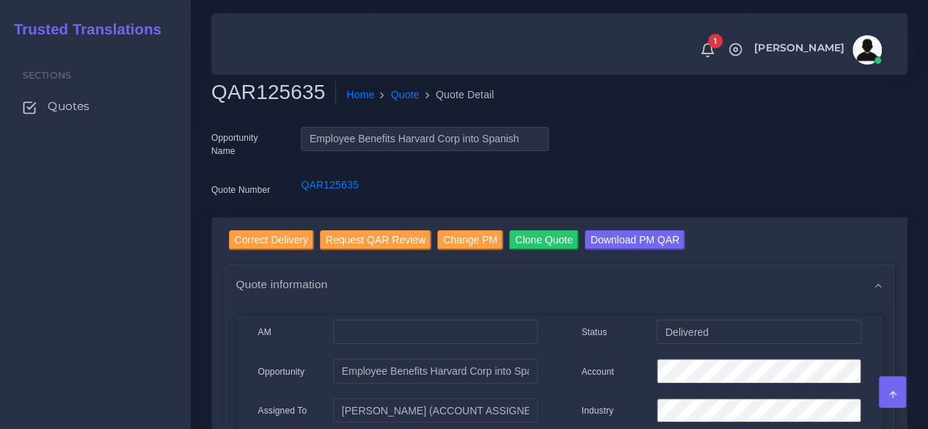
click at [101, 324] on div "Sections Quotes" at bounding box center [95, 237] width 191 height 384
click at [264, 231] on input "Correct Delivery" at bounding box center [271, 240] width 85 height 20
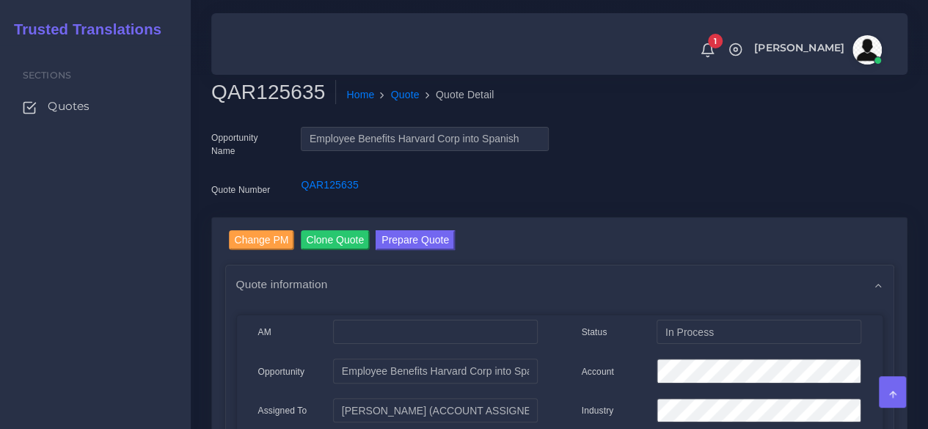
click at [117, 310] on div "Sections Quotes" at bounding box center [95, 237] width 191 height 384
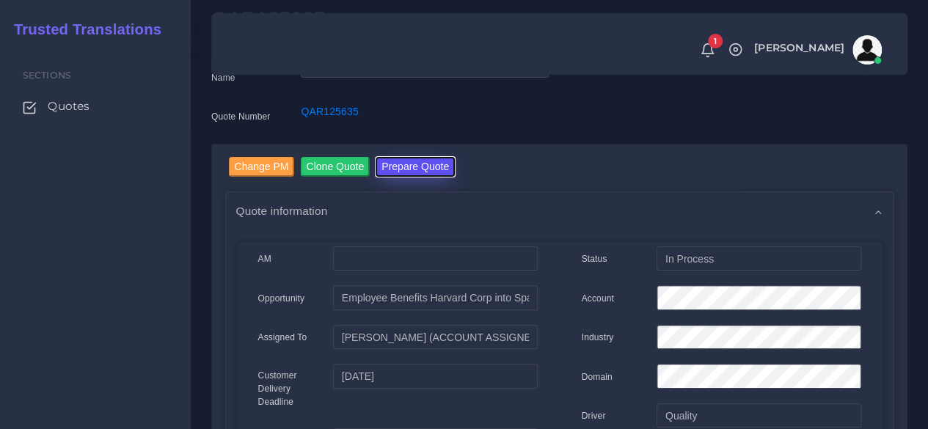
click at [379, 174] on button "Prepare Quote" at bounding box center [415, 167] width 79 height 20
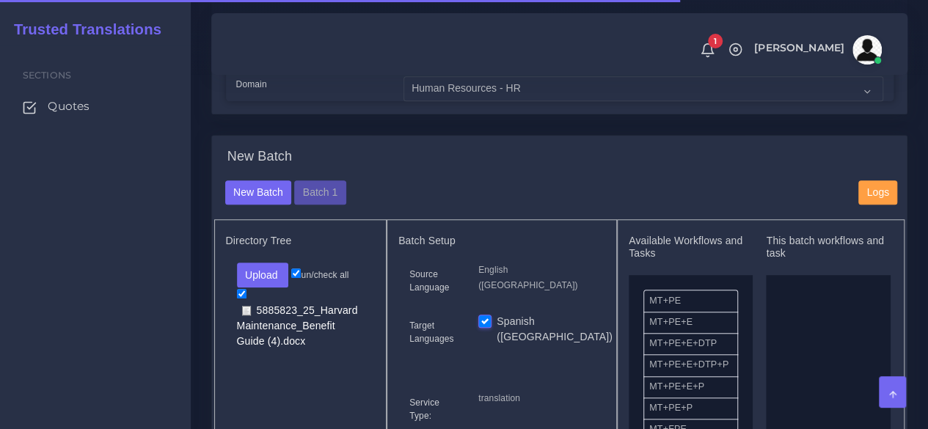
scroll to position [514, 0]
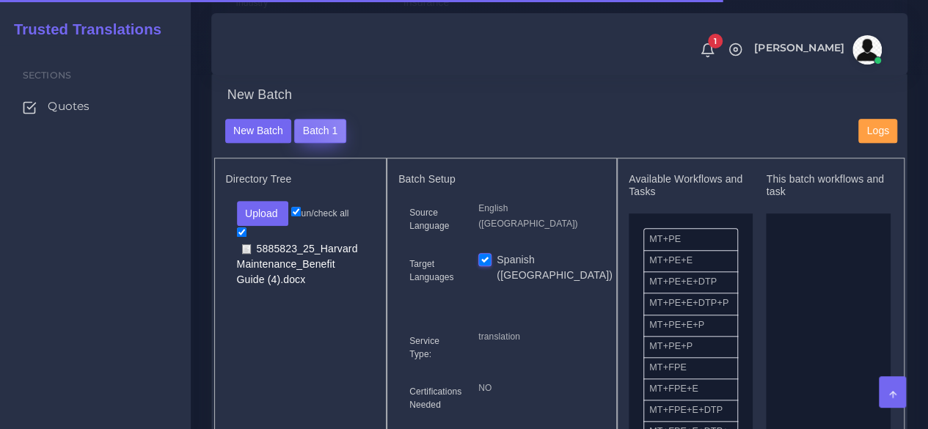
click at [303, 144] on button "Batch 1" at bounding box center [319, 131] width 51 height 25
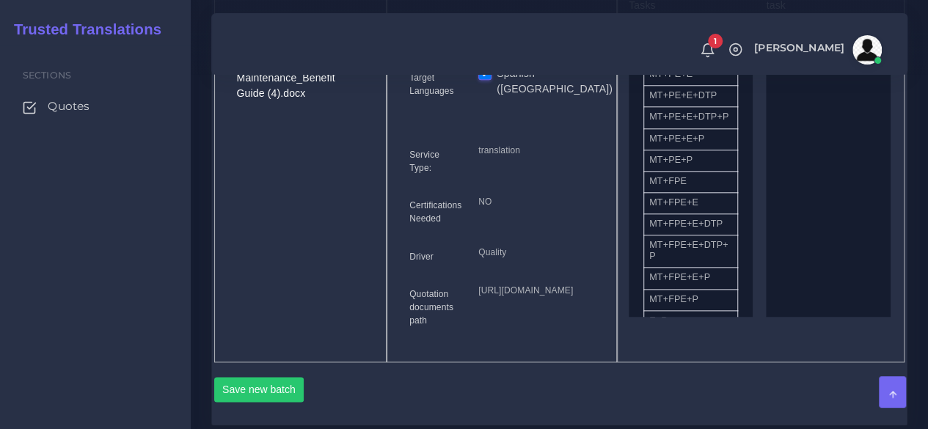
scroll to position [734, 0]
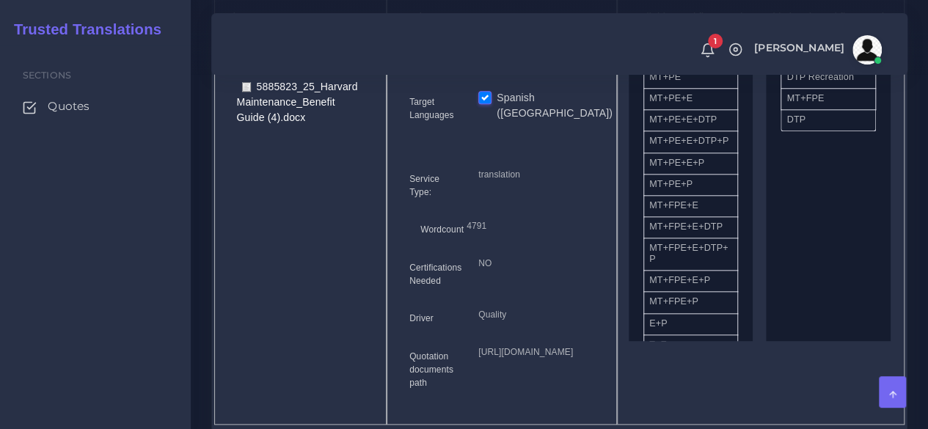
scroll to position [660, 0]
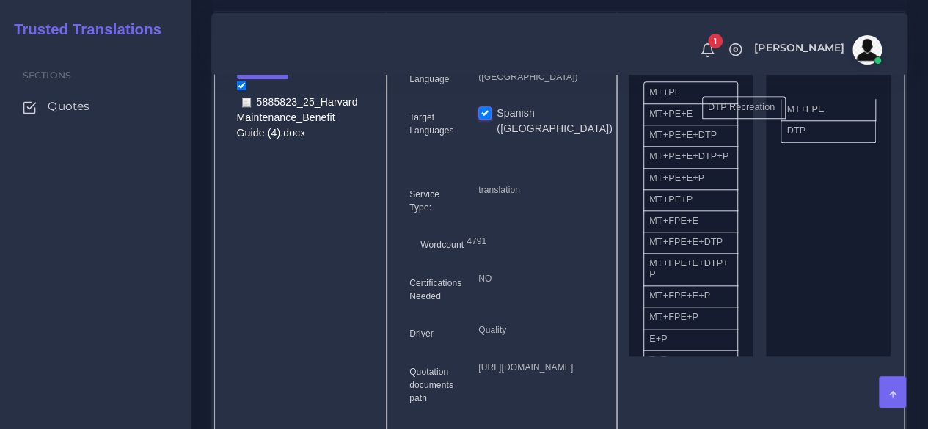
drag, startPoint x: 795, startPoint y: 121, endPoint x: 716, endPoint y: 136, distance: 80.6
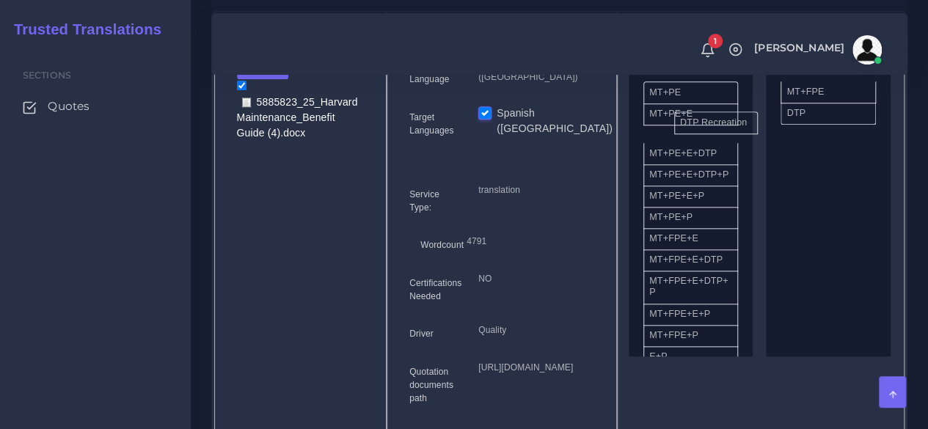
drag, startPoint x: 824, startPoint y: 115, endPoint x: 717, endPoint y: 145, distance: 111.3
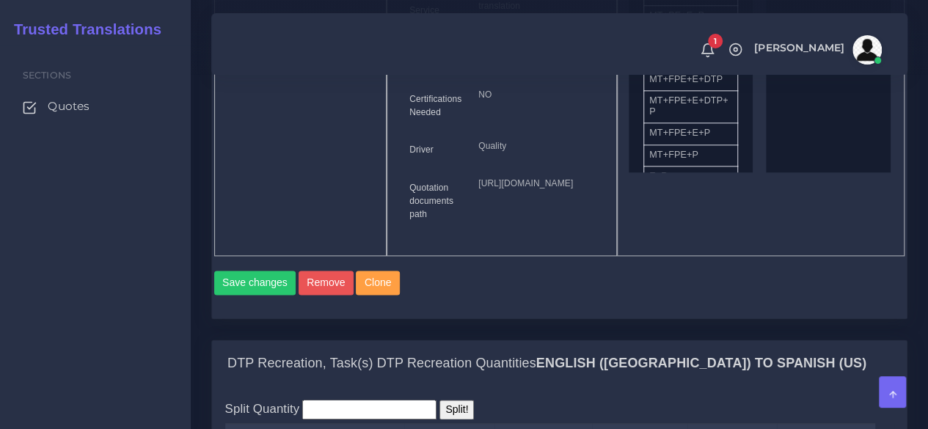
scroll to position [1101, 0]
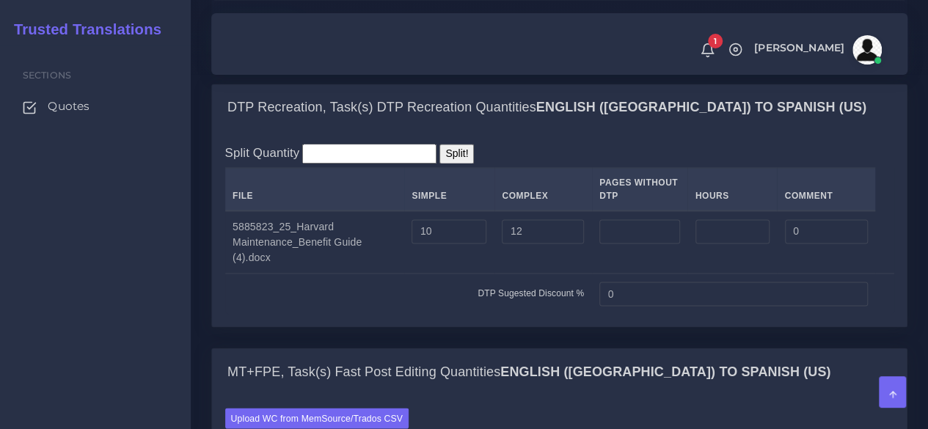
click at [258, 40] on button "Save changes" at bounding box center [255, 27] width 82 height 25
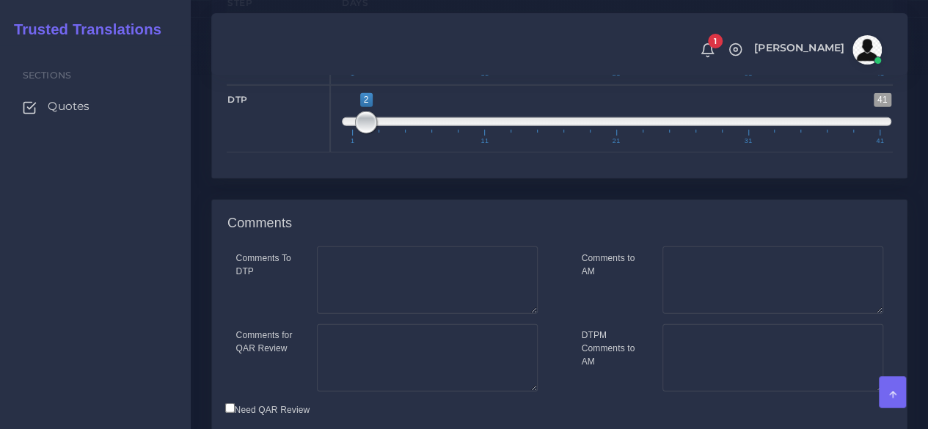
scroll to position [2187, 0]
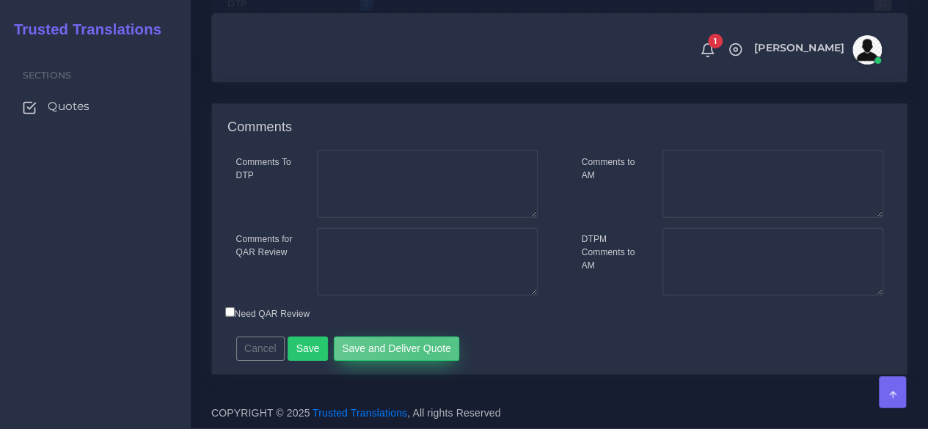
click at [418, 353] on button "Save and Deliver Quote" at bounding box center [397, 349] width 126 height 25
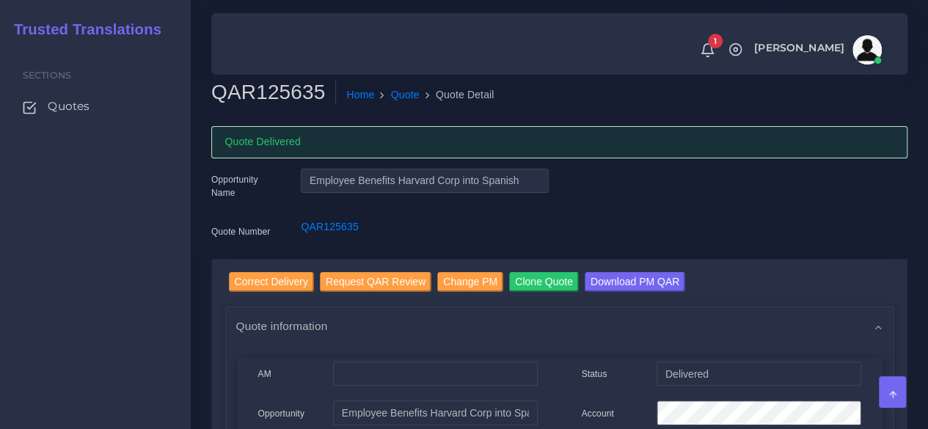
drag, startPoint x: 92, startPoint y: 106, endPoint x: 186, endPoint y: 51, distance: 108.8
click at [90, 106] on span "Quotes" at bounding box center [69, 106] width 42 height 16
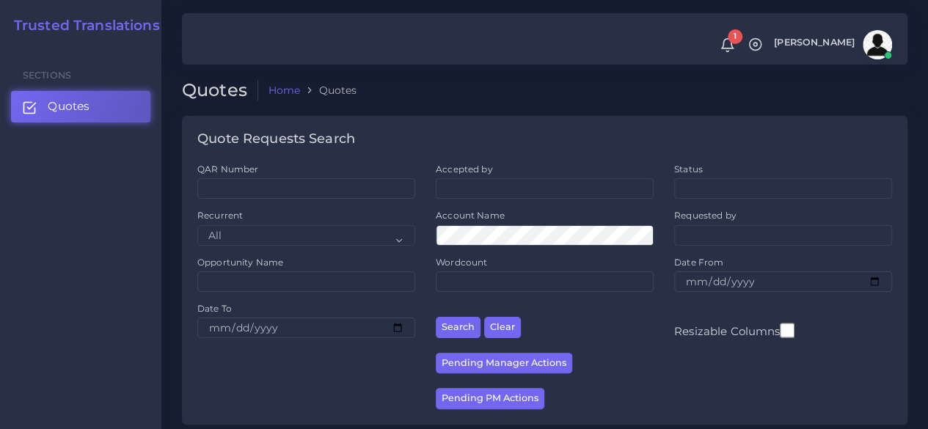
click at [318, 208] on div "QAR Number" at bounding box center [306, 186] width 238 height 46
click at [307, 194] on input "QAR Number" at bounding box center [306, 188] width 218 height 21
paste input "QAR125588"
type input "QAR125588"
click at [436, 317] on button "Search" at bounding box center [458, 327] width 45 height 21
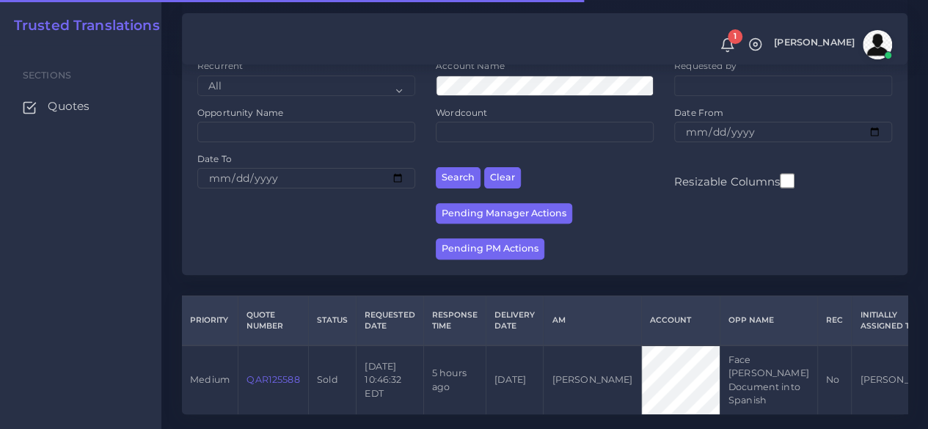
scroll to position [214, 0]
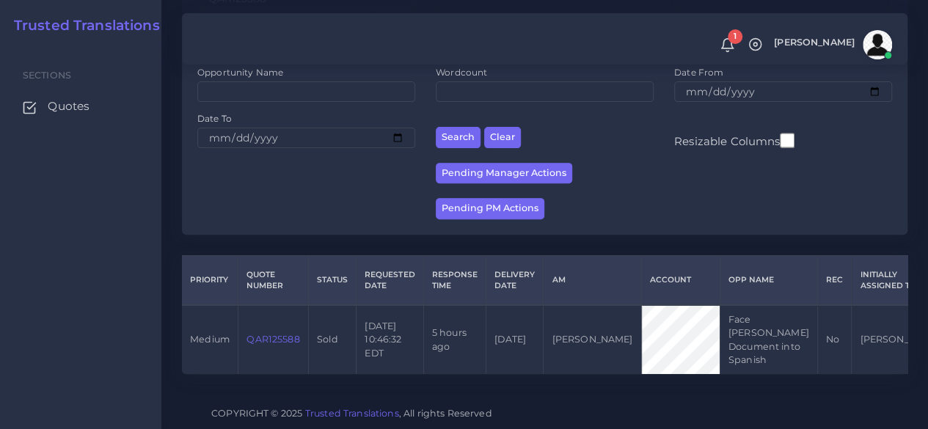
click at [282, 334] on link "QAR125588" at bounding box center [273, 339] width 53 height 11
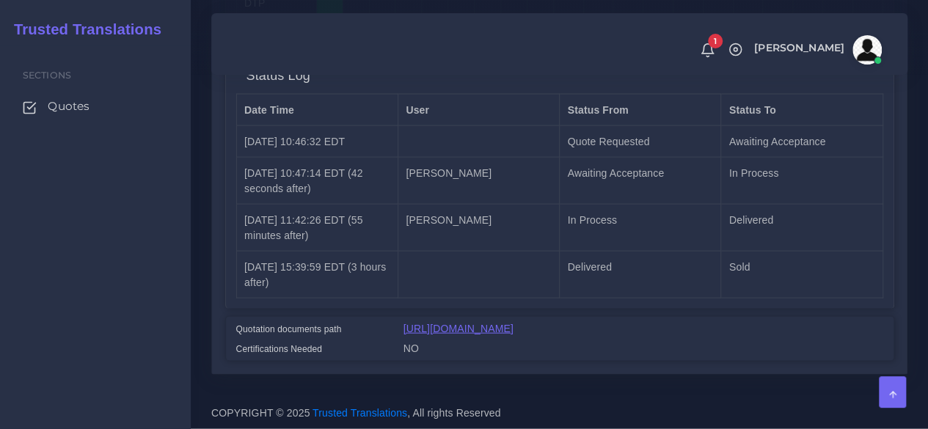
scroll to position [1493, 0]
click at [431, 321] on div "https://workdrive.zoho.com/fgoh3e43b1a1fe2124b65bedd7c3c51a0e040/teams/fgoh3e43…" at bounding box center [644, 331] width 502 height 20
click at [437, 323] on link "https://workdrive.zoho.com/fgoh3e43b1a1fe2124b65bedd7c3c51a0e040/teams/fgoh3e43…" at bounding box center [459, 329] width 110 height 12
